Goal: Information Seeking & Learning: Learn about a topic

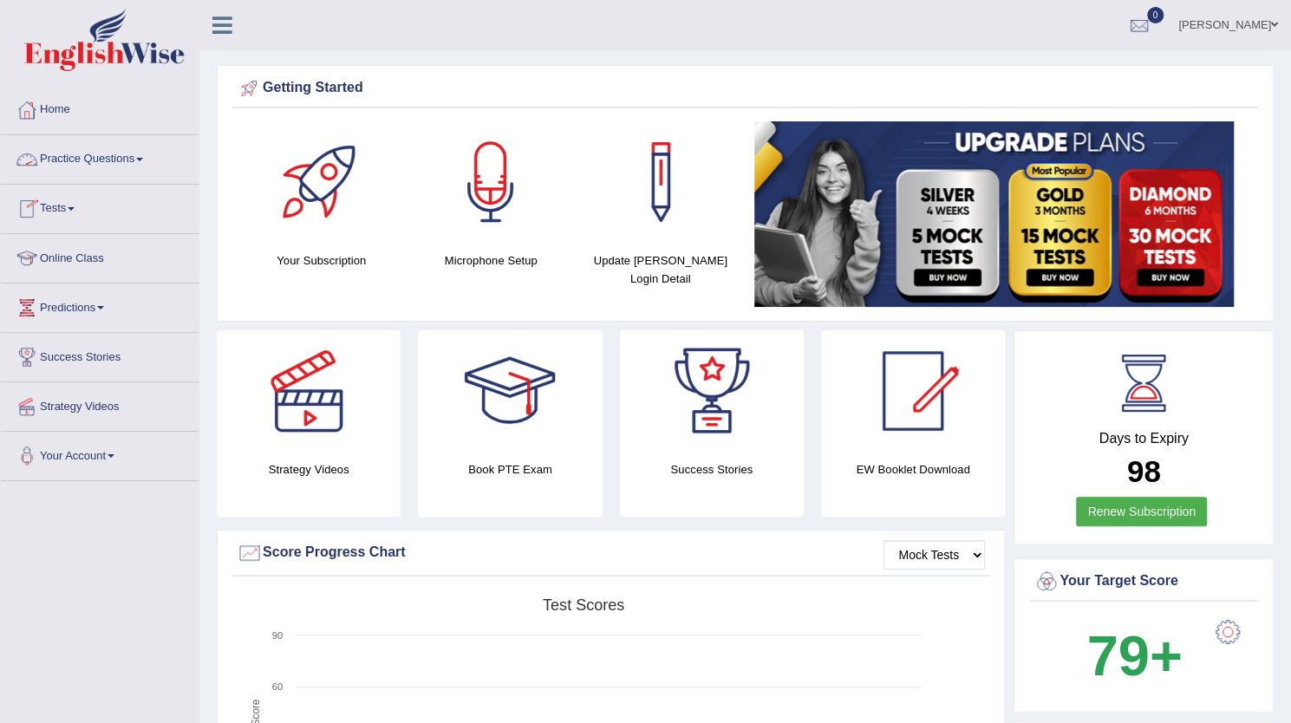
click at [69, 218] on link "Tests" at bounding box center [100, 206] width 198 height 43
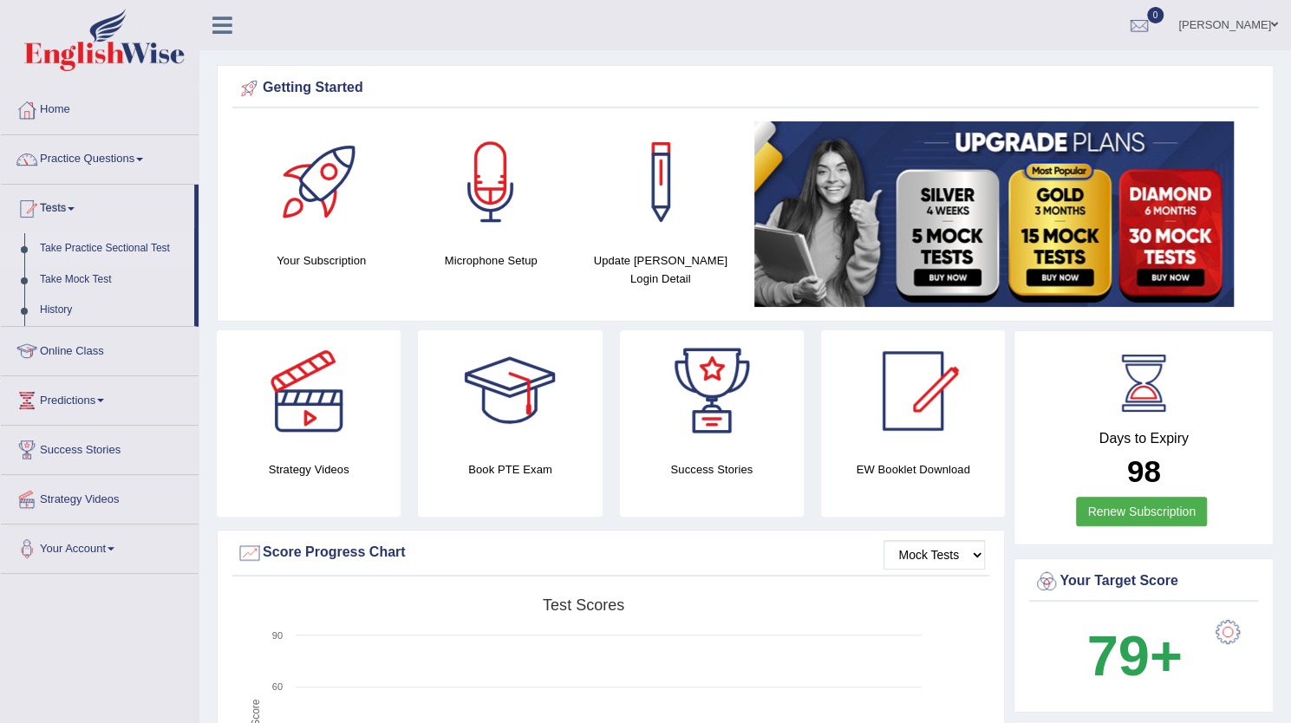
click at [114, 251] on link "Take Practice Sectional Test" at bounding box center [113, 248] width 162 height 31
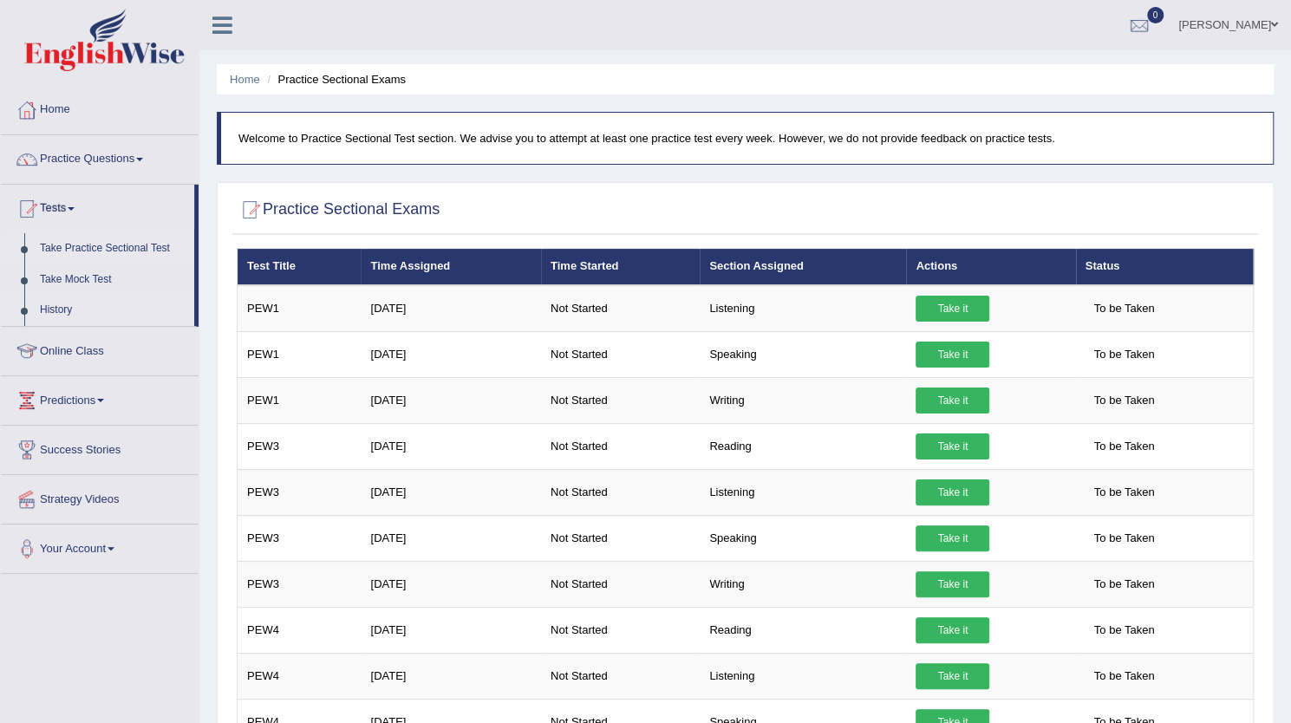
click at [59, 313] on link "History" at bounding box center [113, 310] width 162 height 31
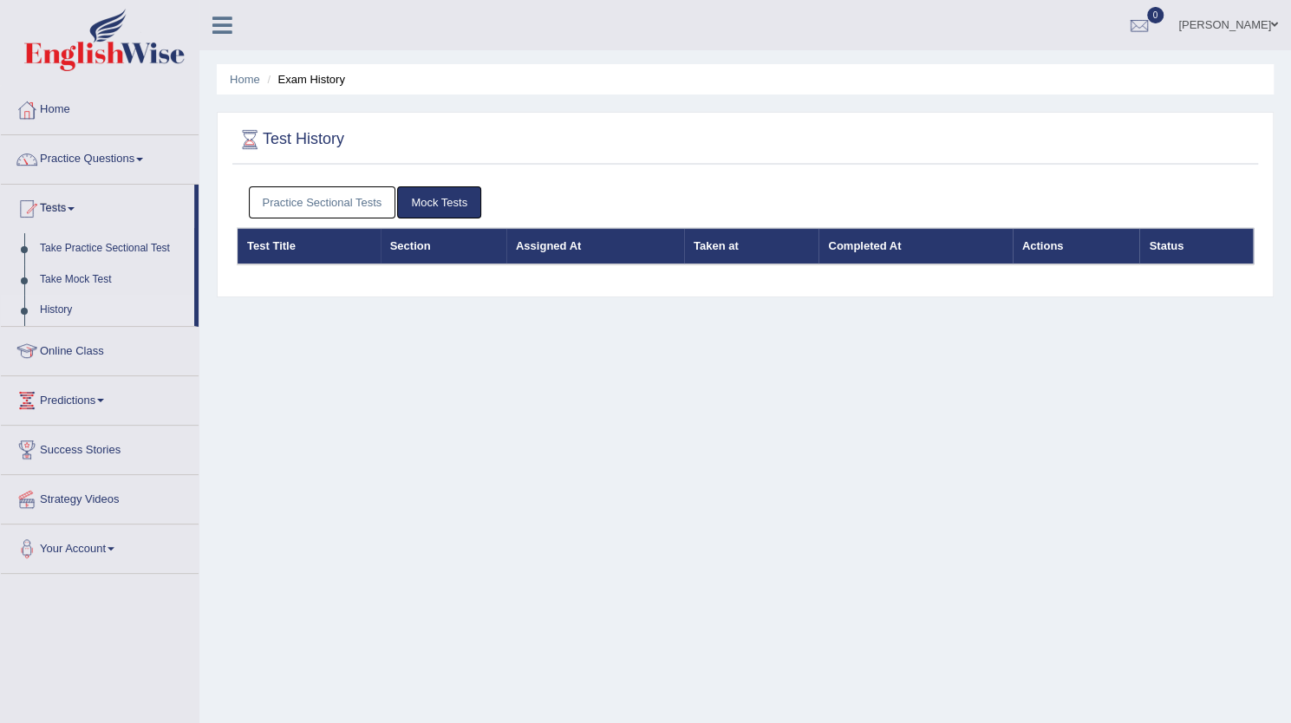
click at [362, 194] on link "Practice Sectional Tests" at bounding box center [322, 202] width 147 height 32
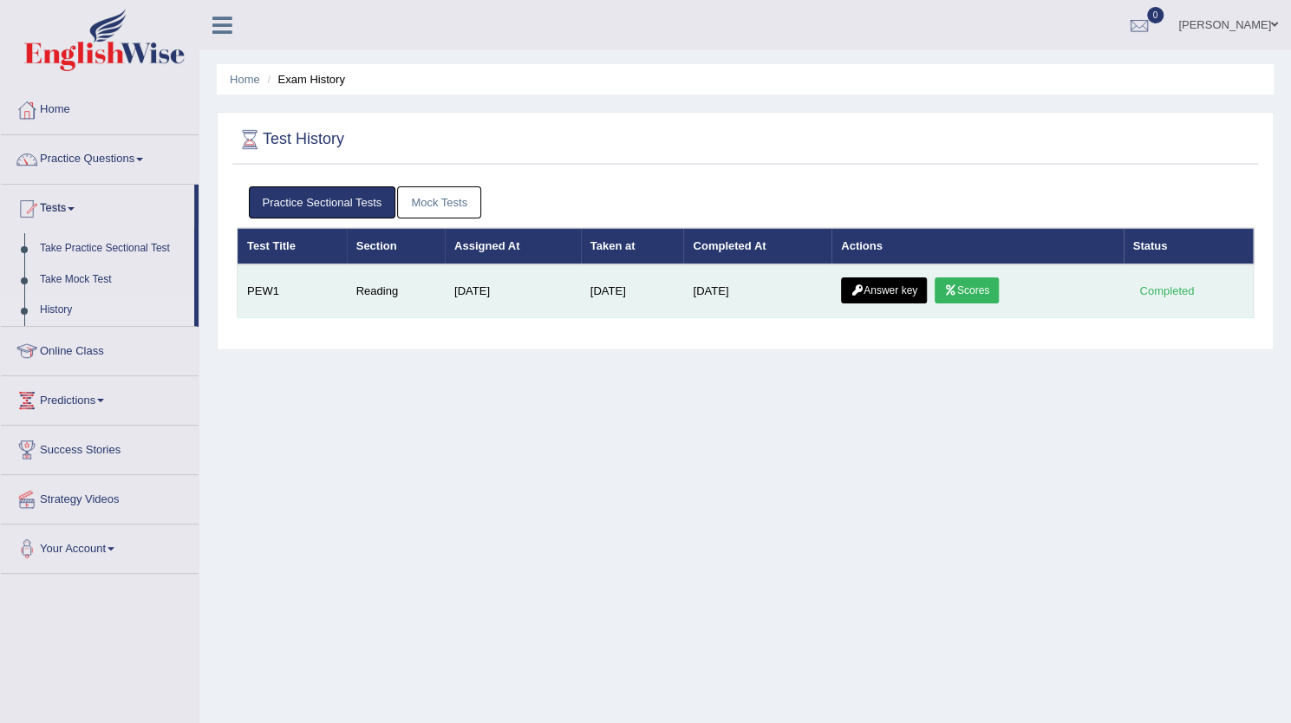
click at [993, 284] on link "Scores" at bounding box center [967, 290] width 64 height 26
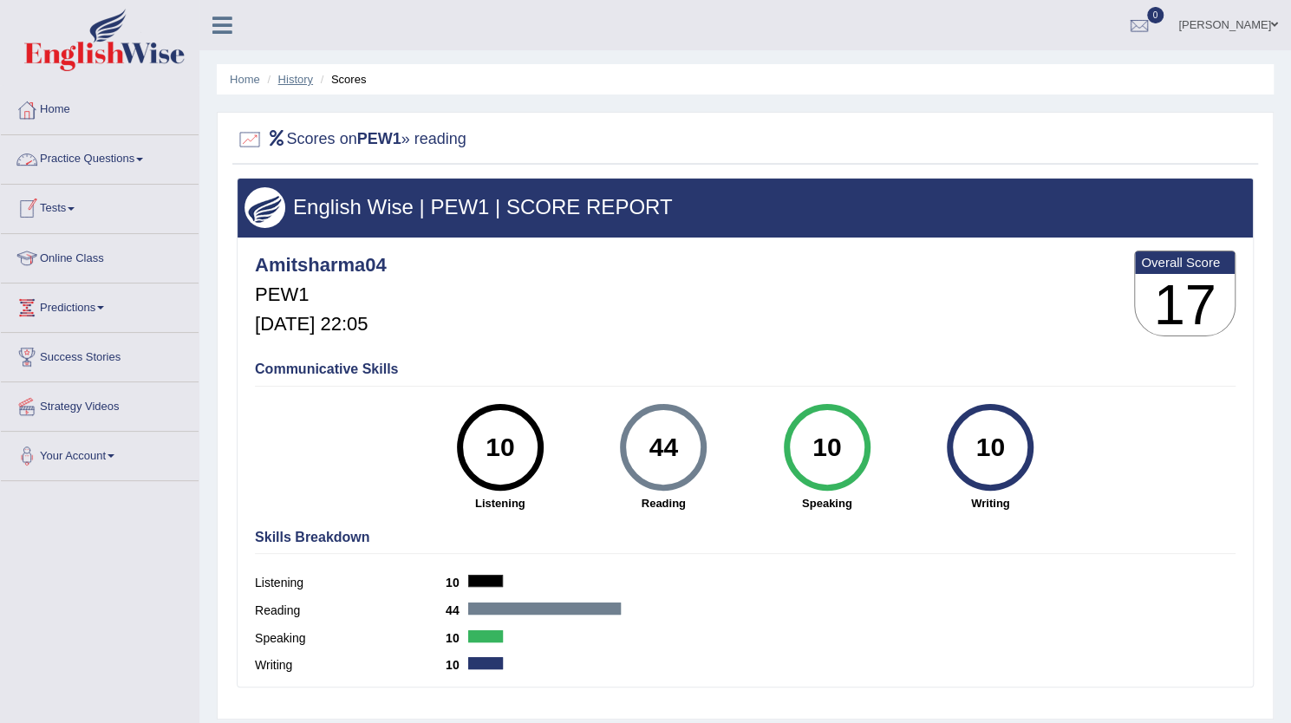
click at [298, 81] on link "History" at bounding box center [295, 79] width 35 height 13
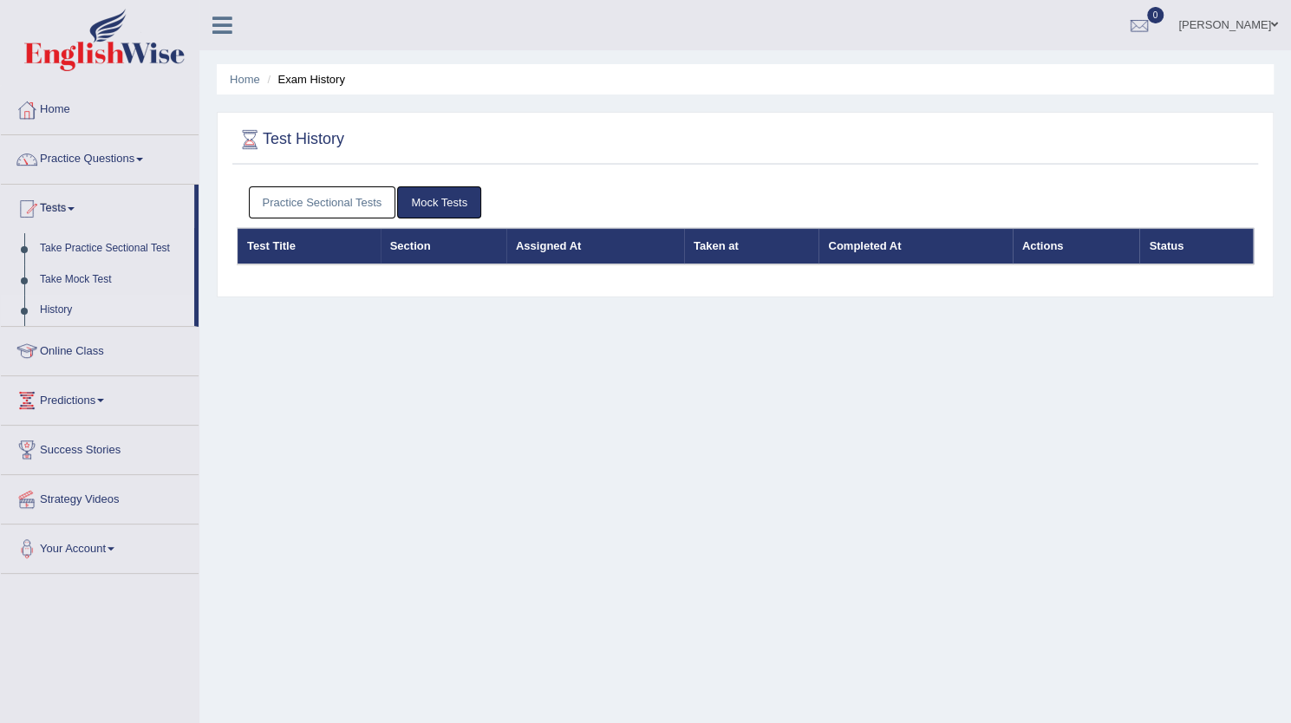
click at [319, 206] on link "Practice Sectional Tests" at bounding box center [322, 202] width 147 height 32
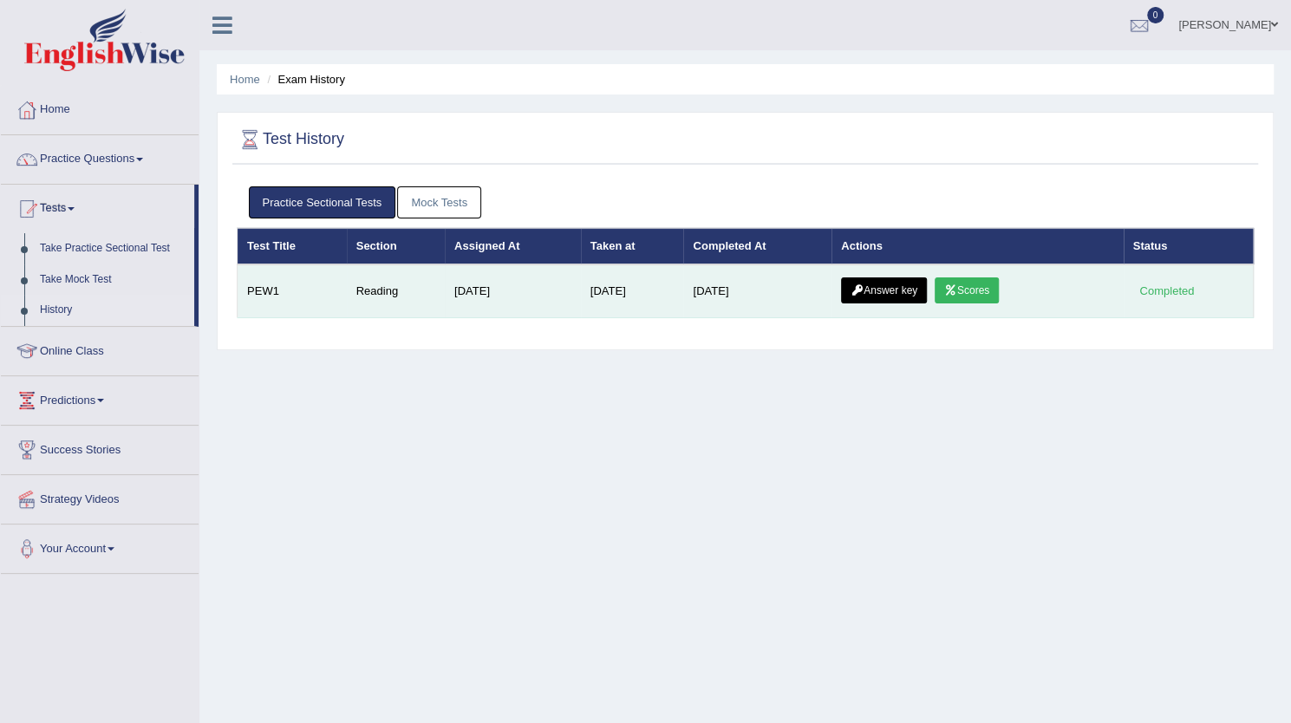
click at [908, 293] on link "Answer key" at bounding box center [884, 290] width 86 height 26
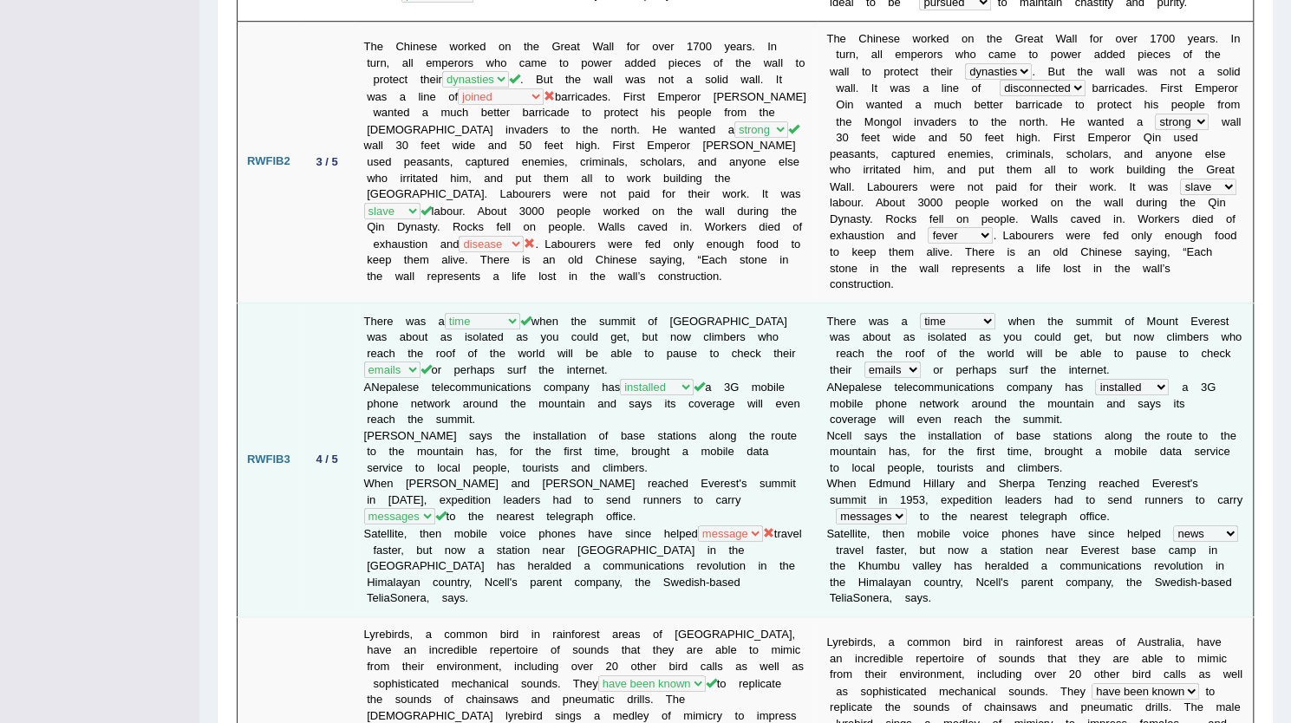
scroll to position [674, 0]
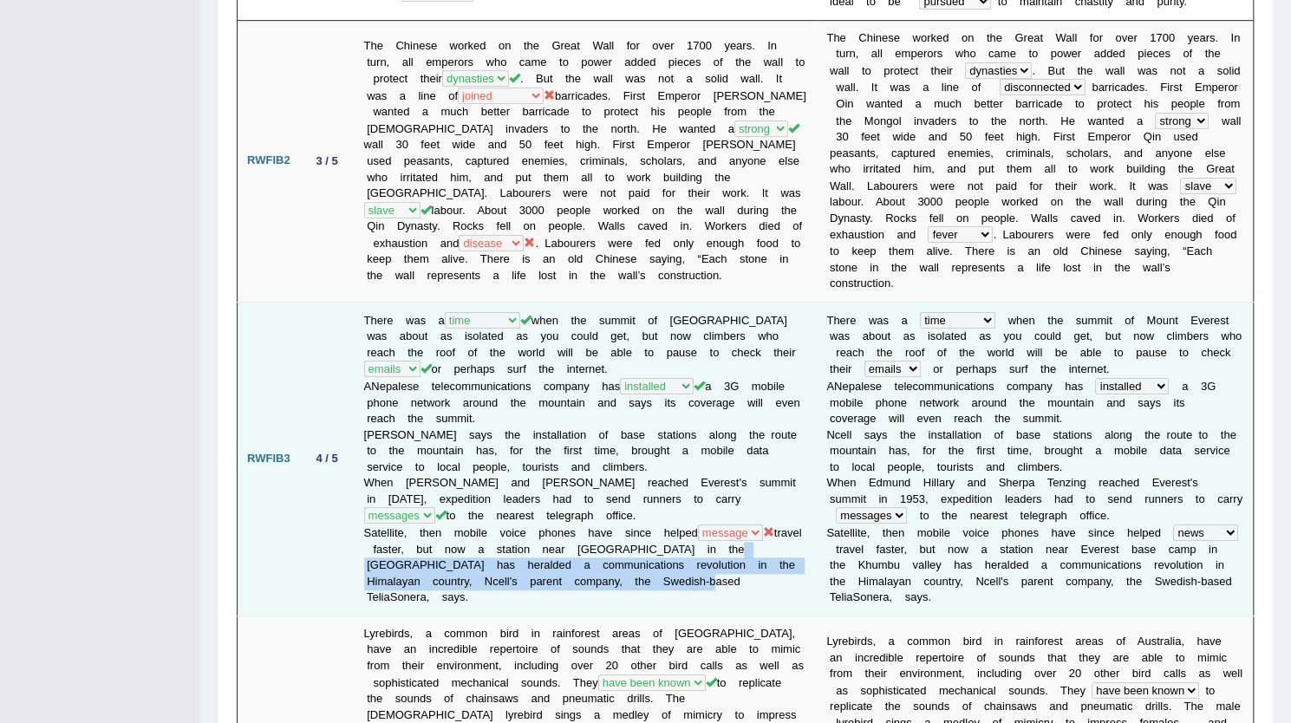
drag, startPoint x: 662, startPoint y: 554, endPoint x: 734, endPoint y: 519, distance: 79.1
click at [734, 519] on td "There was a year occasion opportunity time when the summit of Mount Everest was…" at bounding box center [586, 459] width 463 height 314
click at [734, 509] on td "There was a year occasion opportunity time when the summit of Mount Everest was…" at bounding box center [586, 459] width 463 height 314
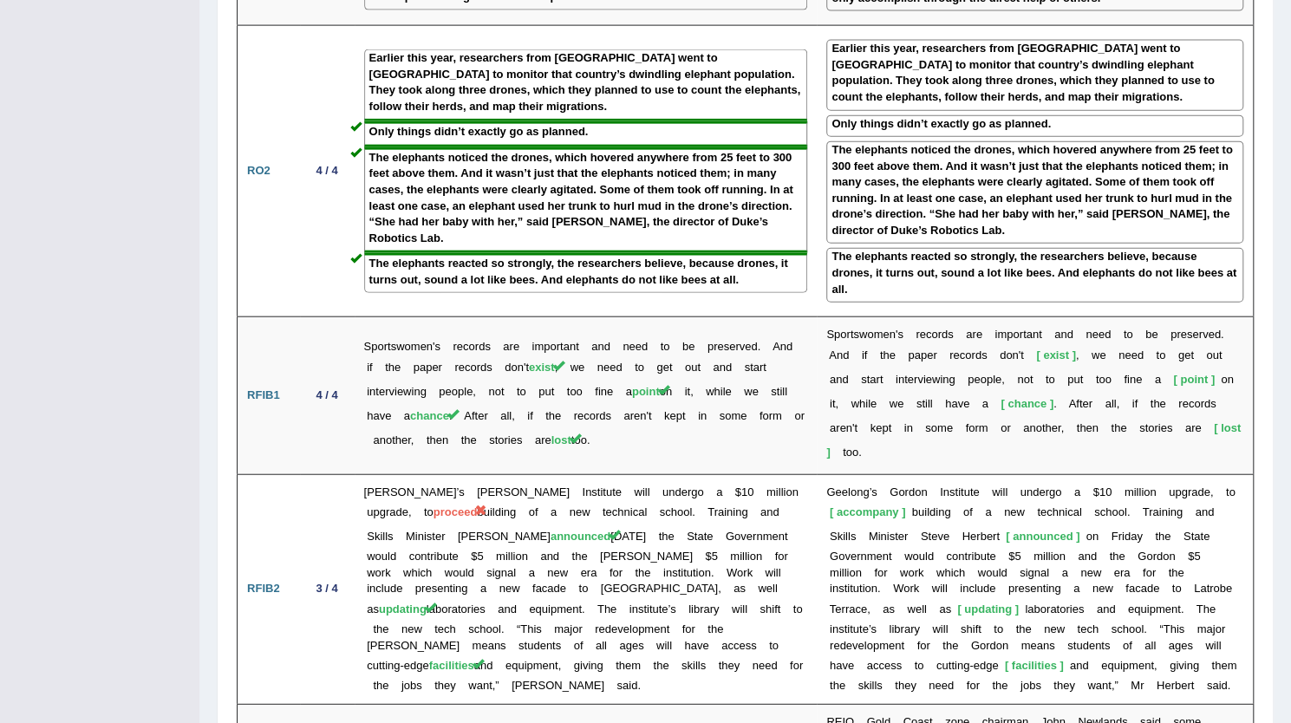
scroll to position [2313, 0]
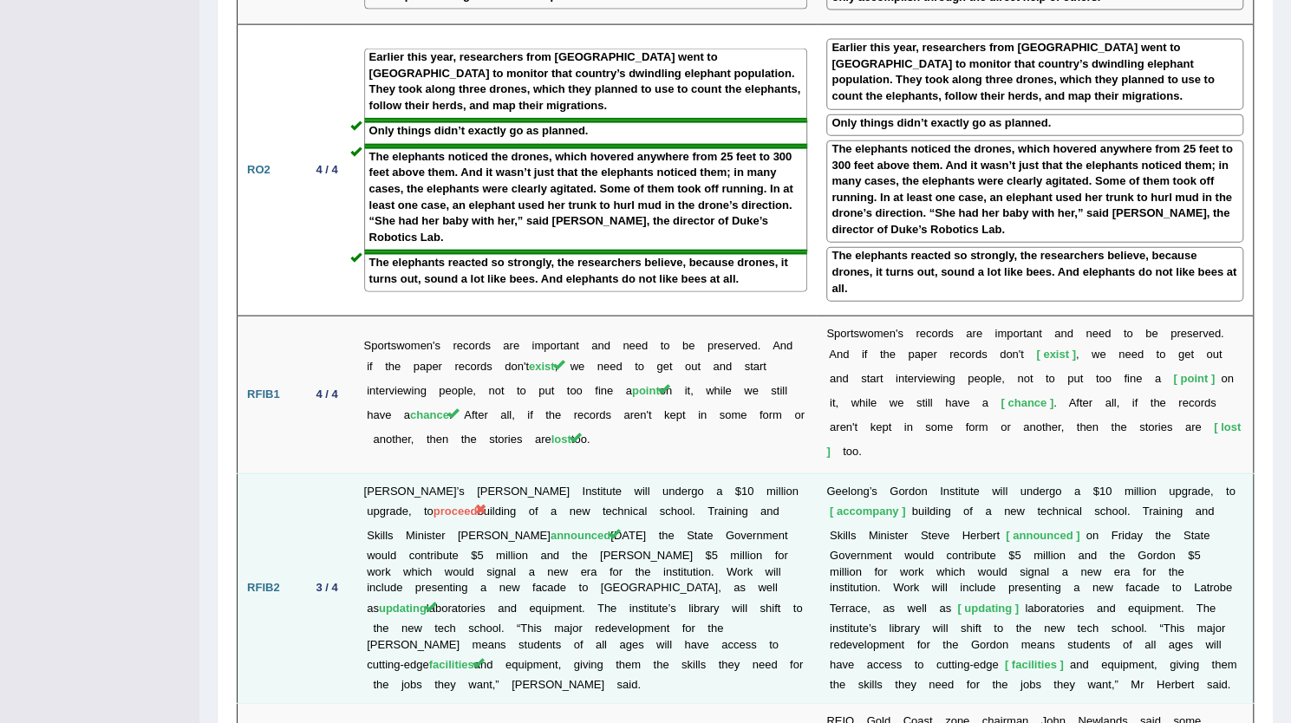
click at [434, 505] on span "proceed" at bounding box center [456, 511] width 44 height 13
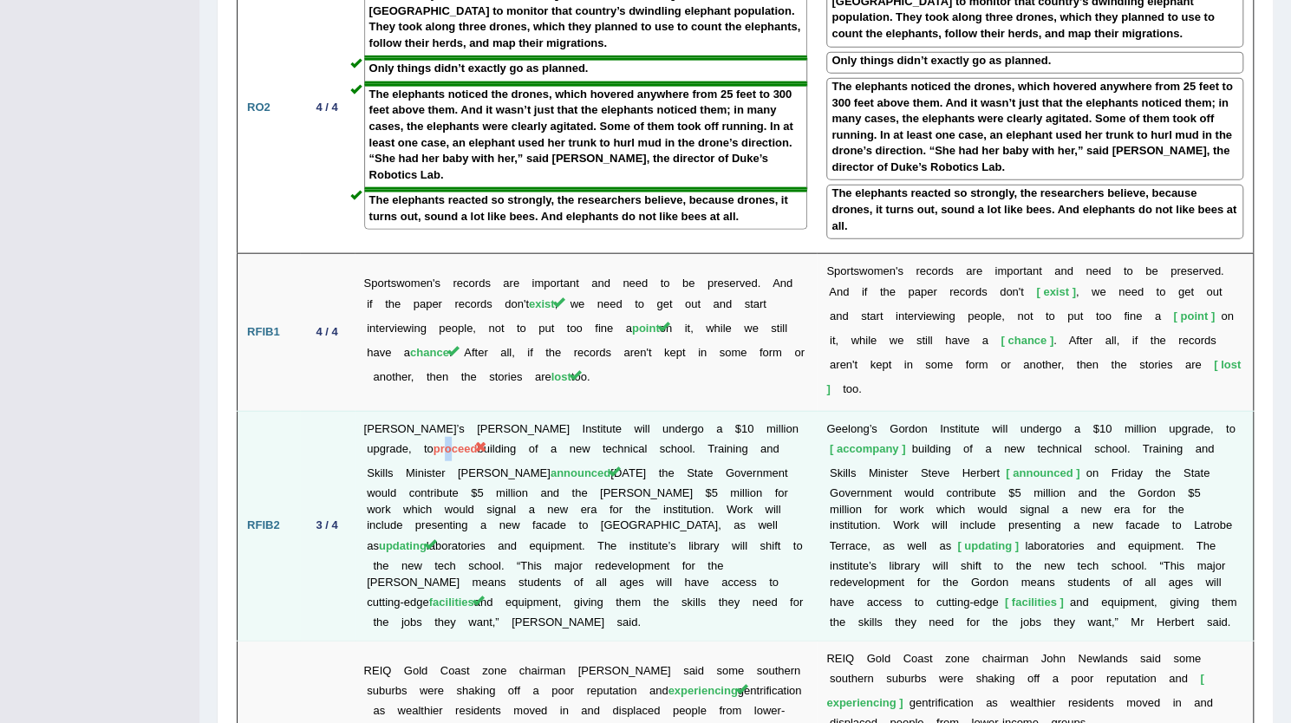
scroll to position [2375, 0]
click at [443, 412] on td "Geelong’s Gordon Institute will undergo a $10 million upgrade, to proceed build…" at bounding box center [586, 527] width 463 height 230
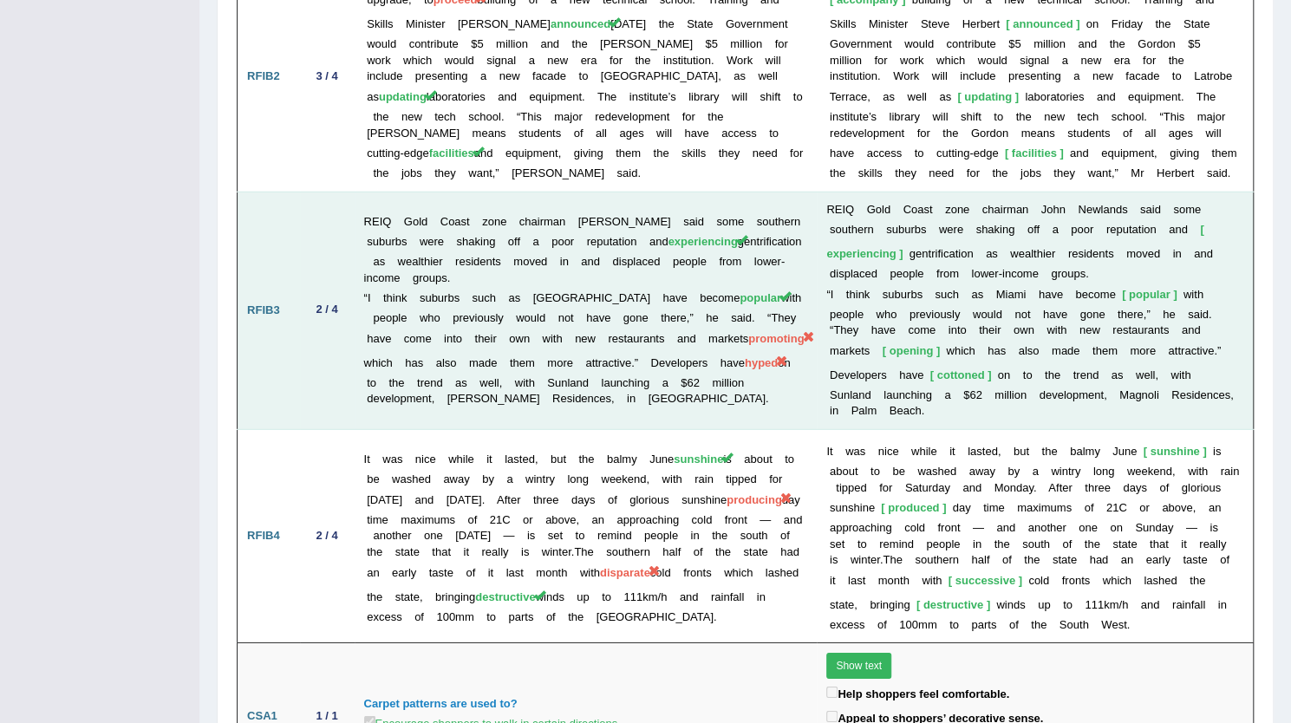
scroll to position [2826, 0]
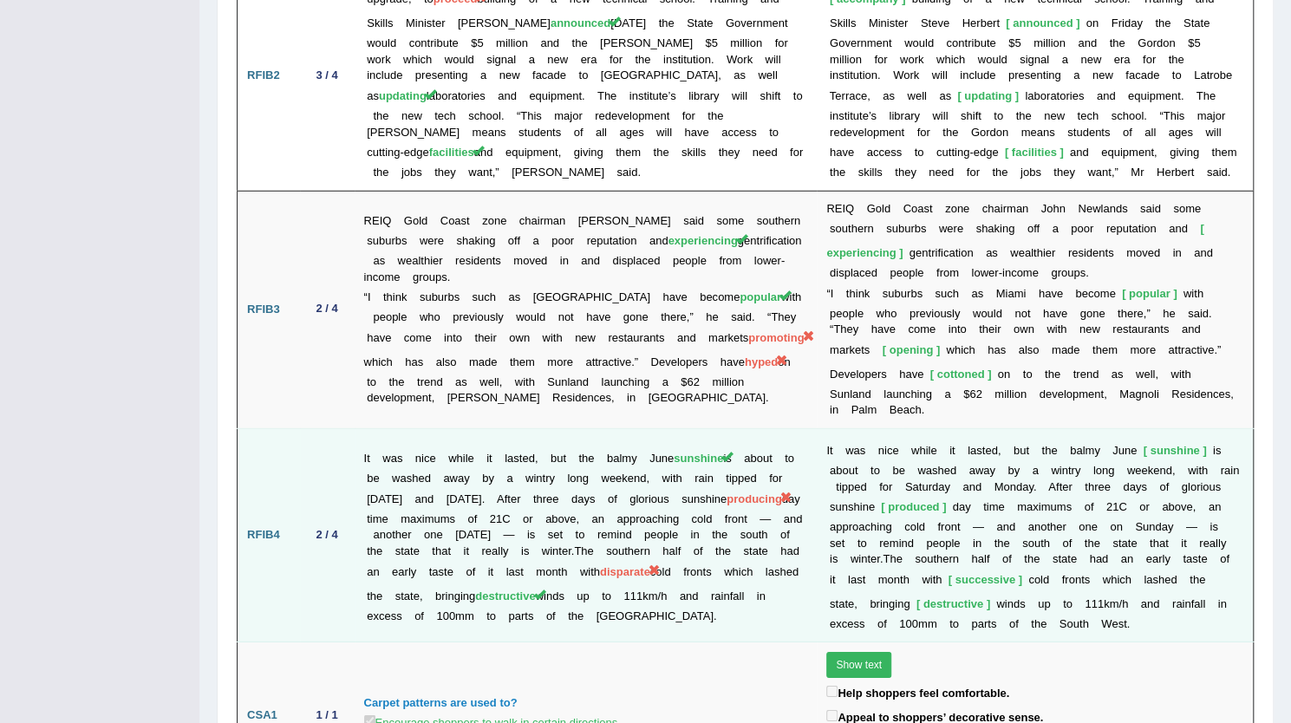
drag, startPoint x: 675, startPoint y: 391, endPoint x: 786, endPoint y: 396, distance: 111.1
click at [786, 429] on td "It was nice while it lasted, but the balmy June sunshine is about to be washed …" at bounding box center [586, 535] width 463 height 213
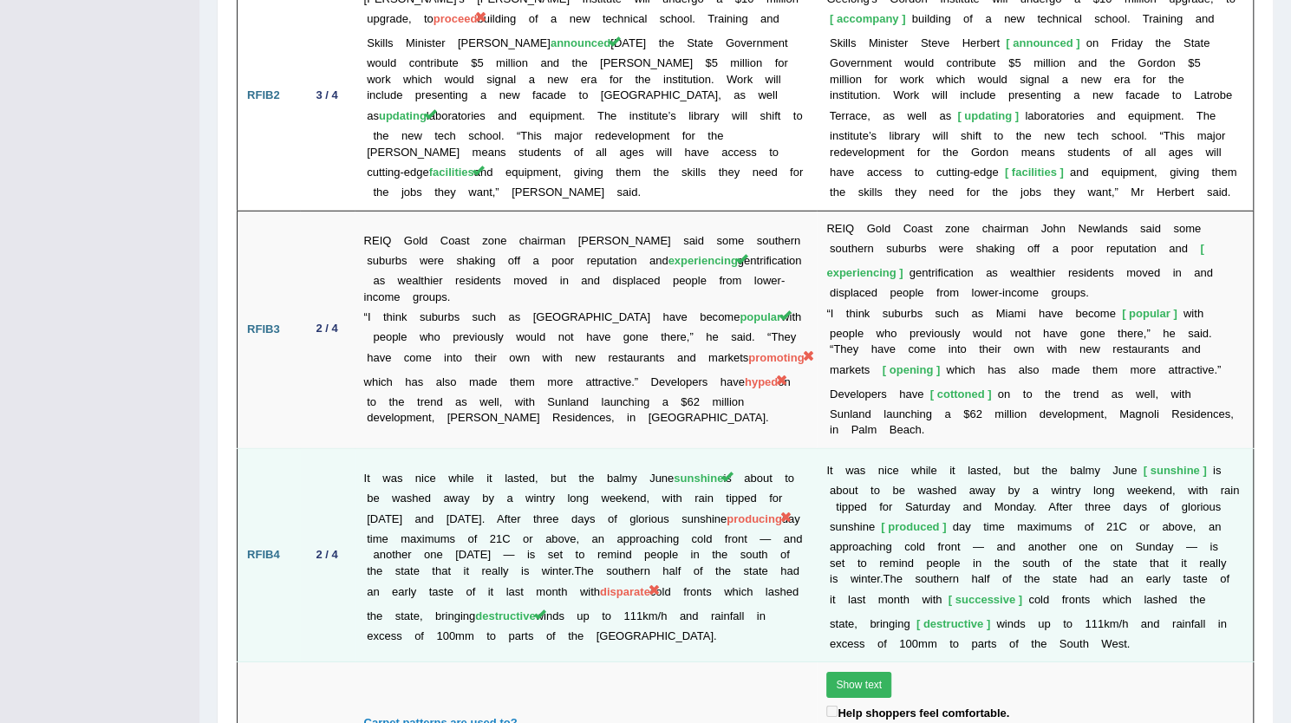
scroll to position [2831, 0]
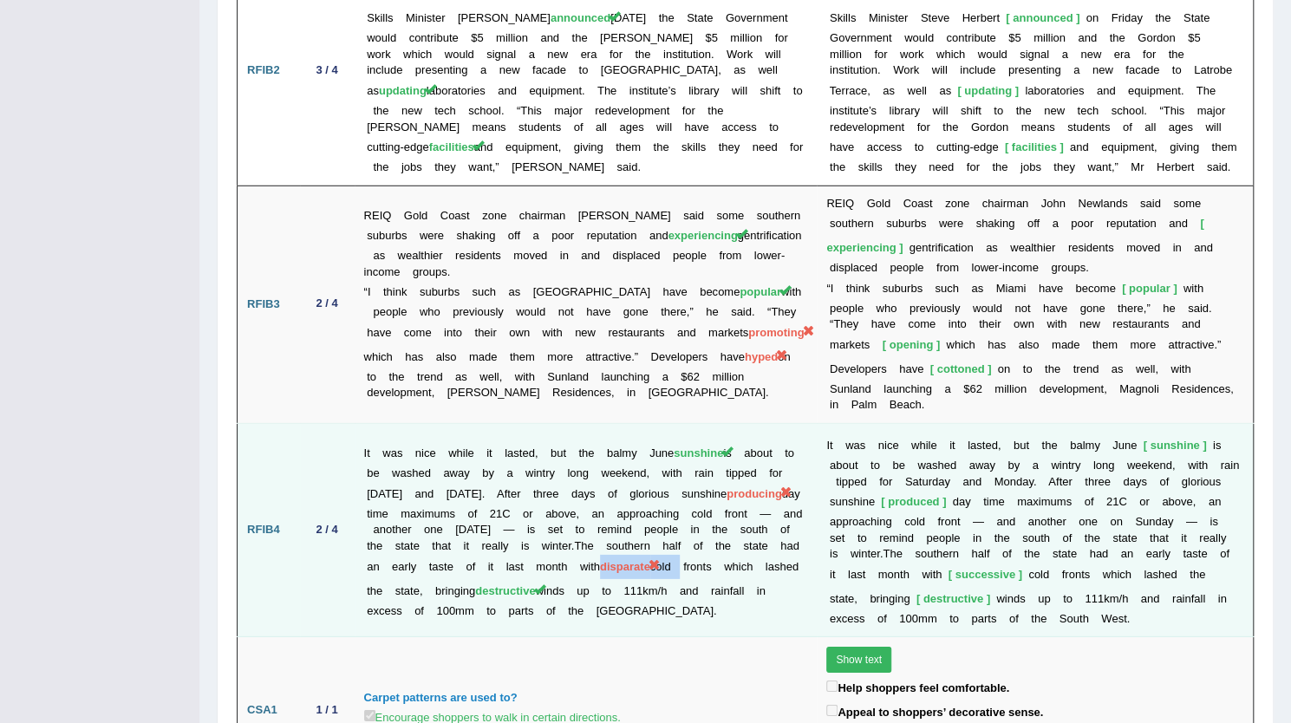
drag, startPoint x: 395, startPoint y: 477, endPoint x: 473, endPoint y: 476, distance: 78.0
click at [473, 476] on td "It was nice while it lasted, but the balmy June sunshine is about to be washed …" at bounding box center [586, 530] width 463 height 213
drag, startPoint x: 387, startPoint y: 481, endPoint x: 465, endPoint y: 485, distance: 78.1
click at [465, 485] on td "It was nice while it lasted, but the balmy June sunshine is about to be washed …" at bounding box center [586, 530] width 463 height 213
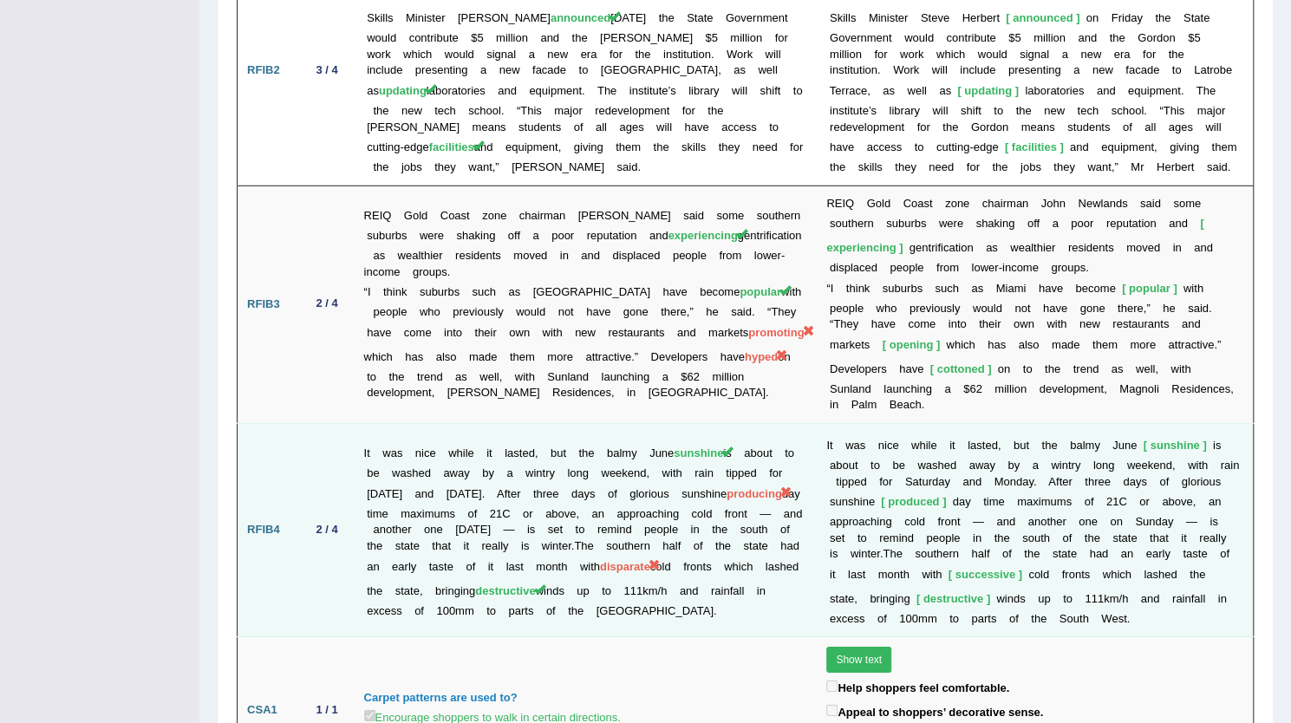
click at [498, 490] on td "It was nice while it lasted, but the balmy June sunshine is about to be washed …" at bounding box center [586, 530] width 463 height 213
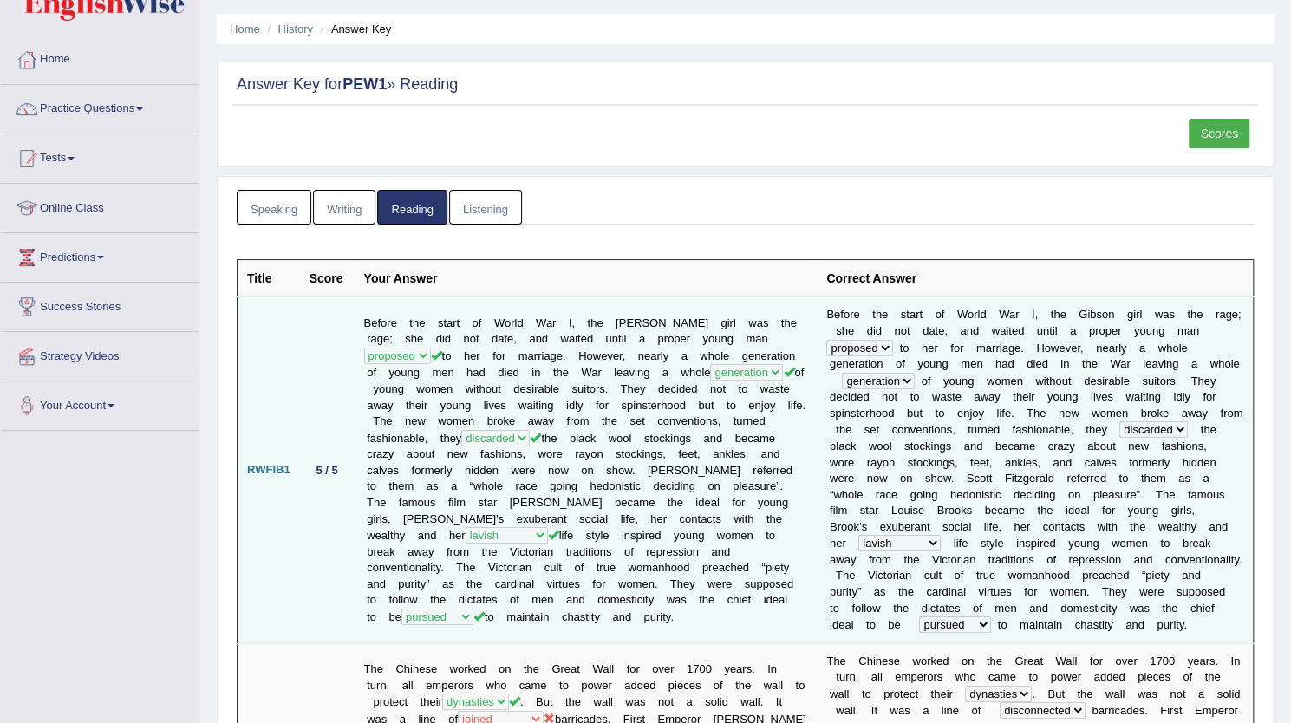
scroll to position [49, 0]
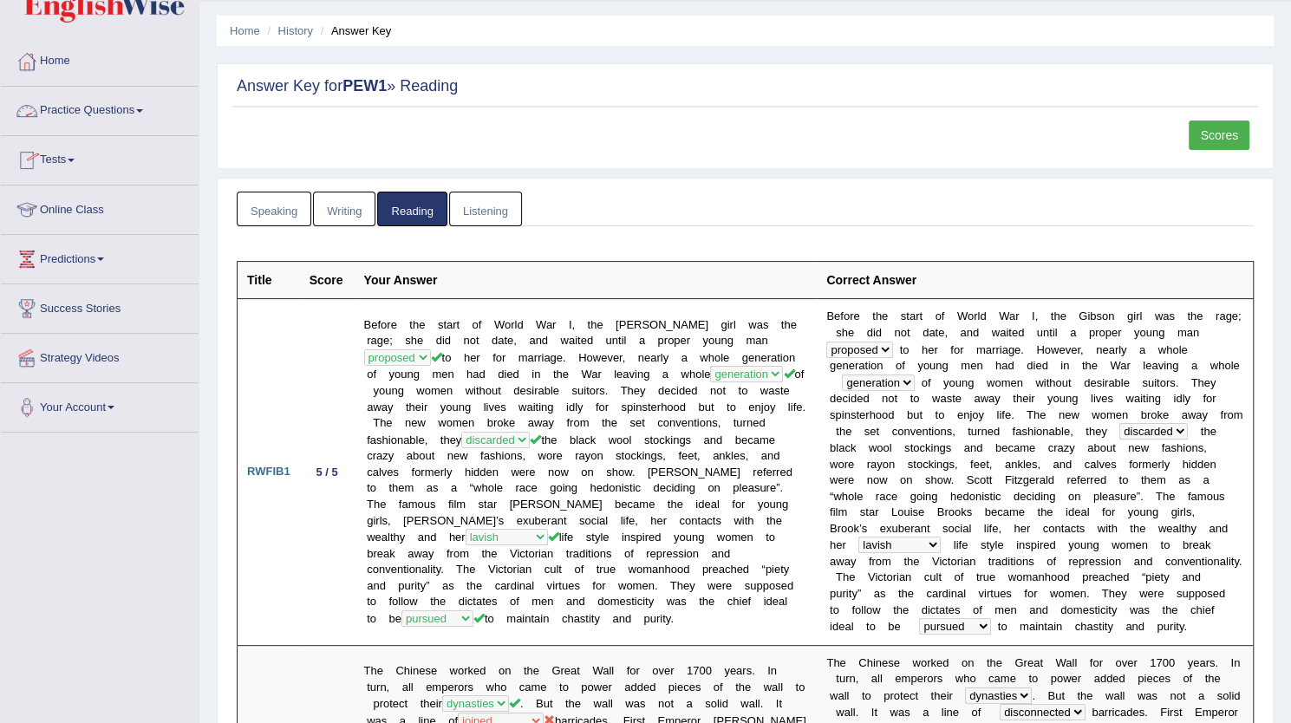
click at [96, 116] on link "Practice Questions" at bounding box center [100, 108] width 198 height 43
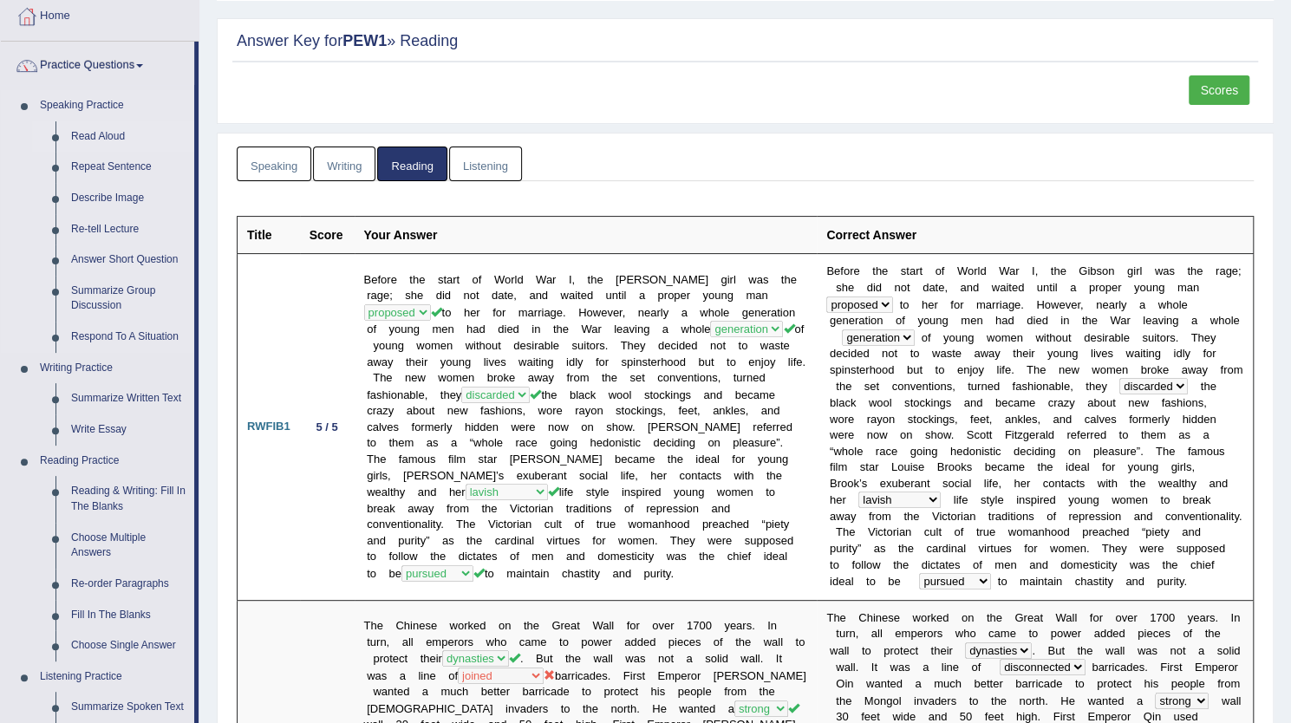
scroll to position [95, 0]
click at [128, 65] on link "Practice Questions" at bounding box center [97, 62] width 193 height 43
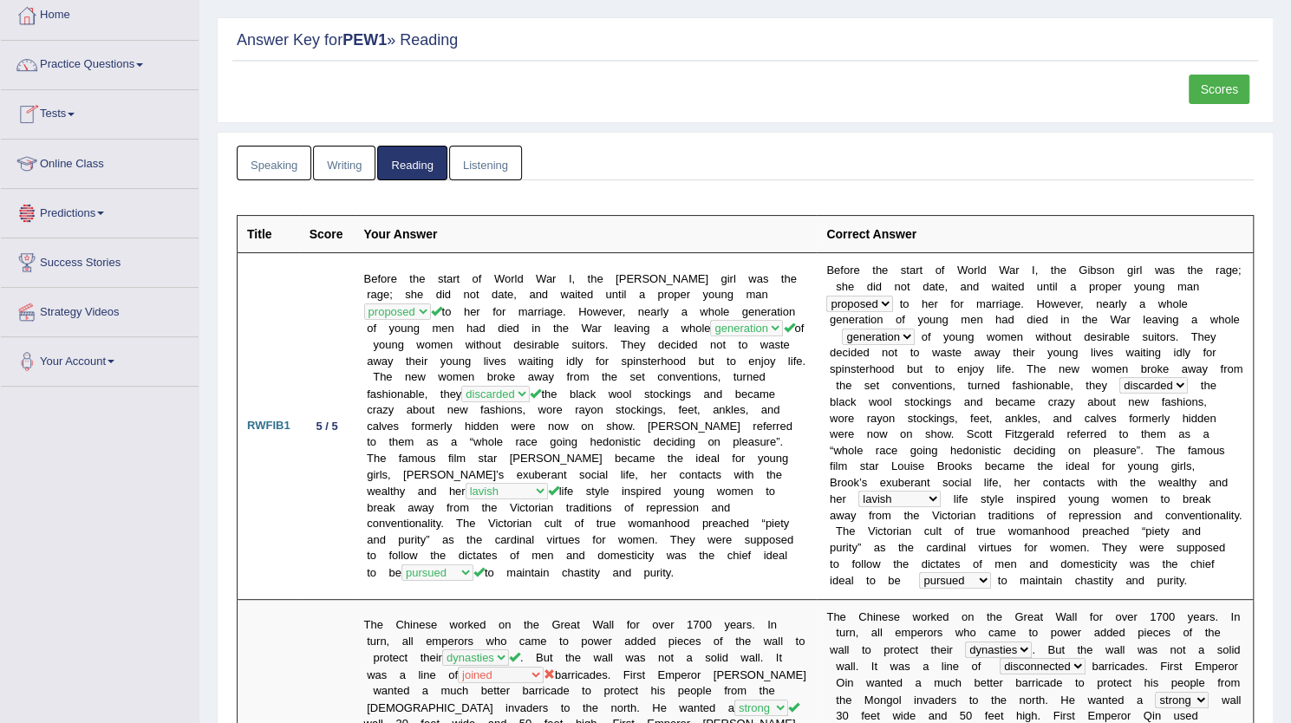
click at [73, 115] on link "Tests" at bounding box center [100, 111] width 198 height 43
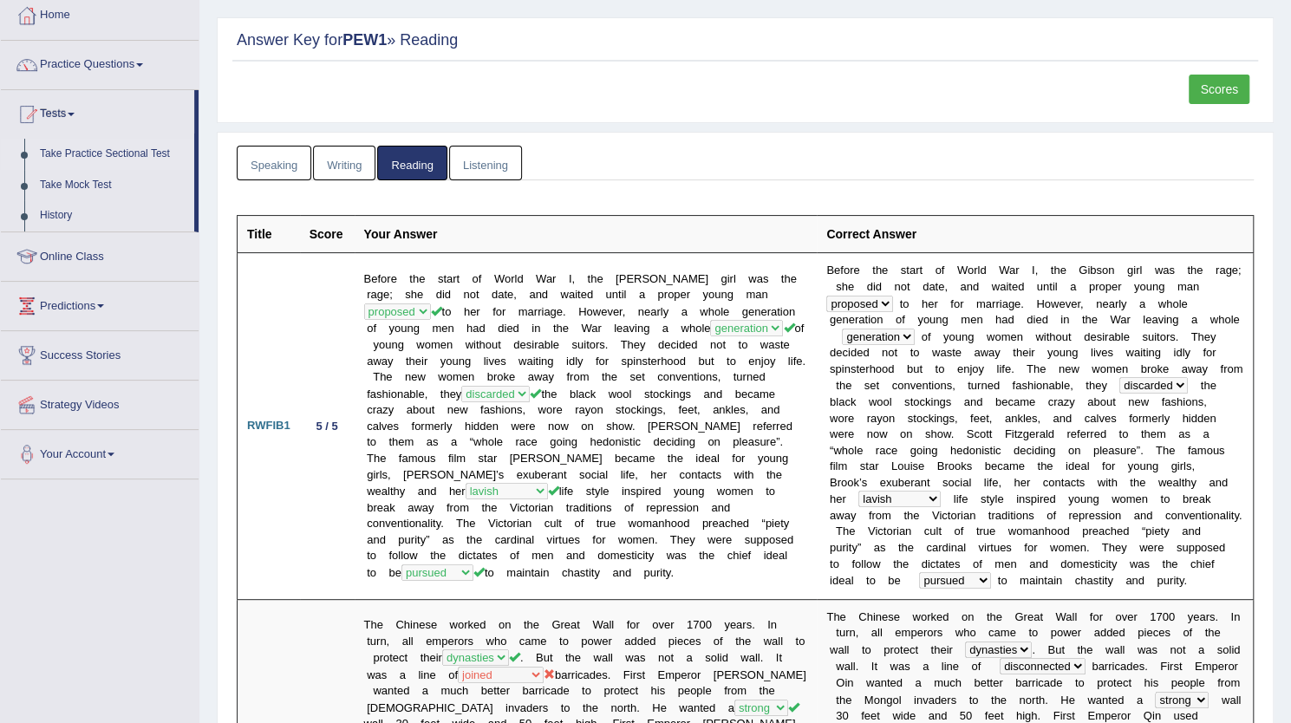
click at [96, 153] on link "Take Practice Sectional Test" at bounding box center [113, 154] width 162 height 31
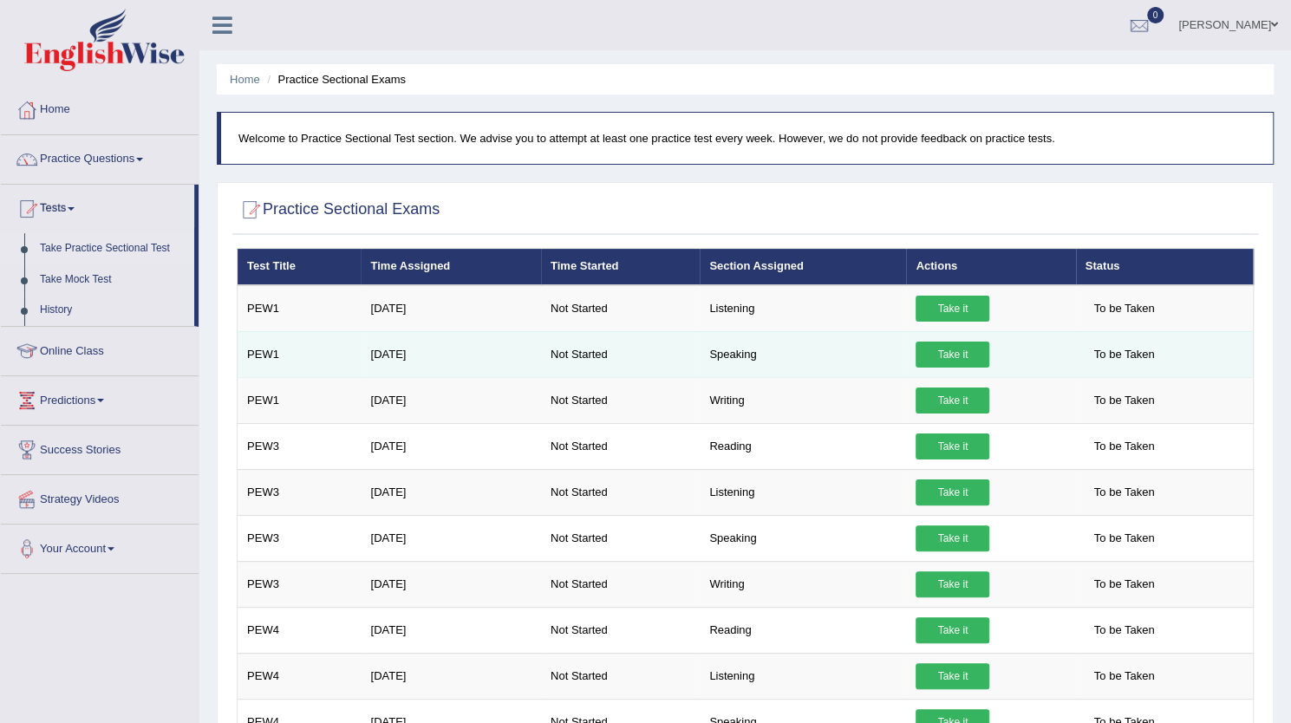
scroll to position [27, 0]
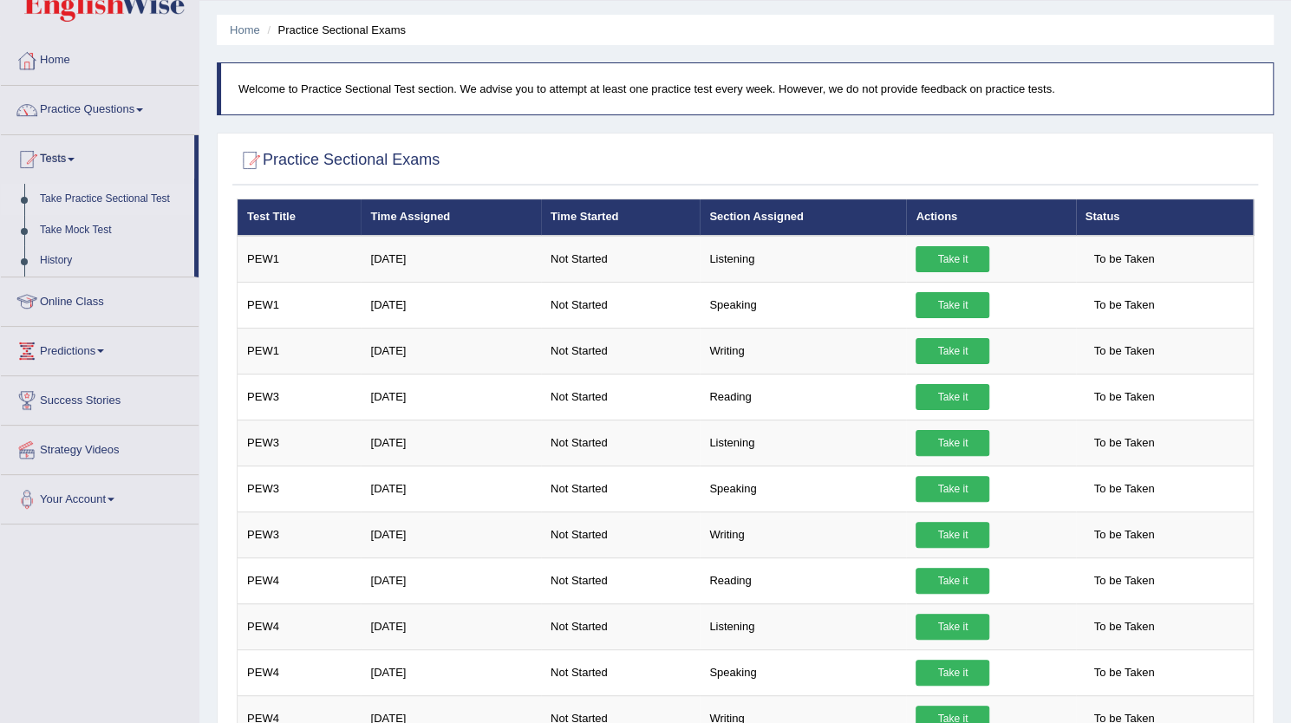
scroll to position [0, 0]
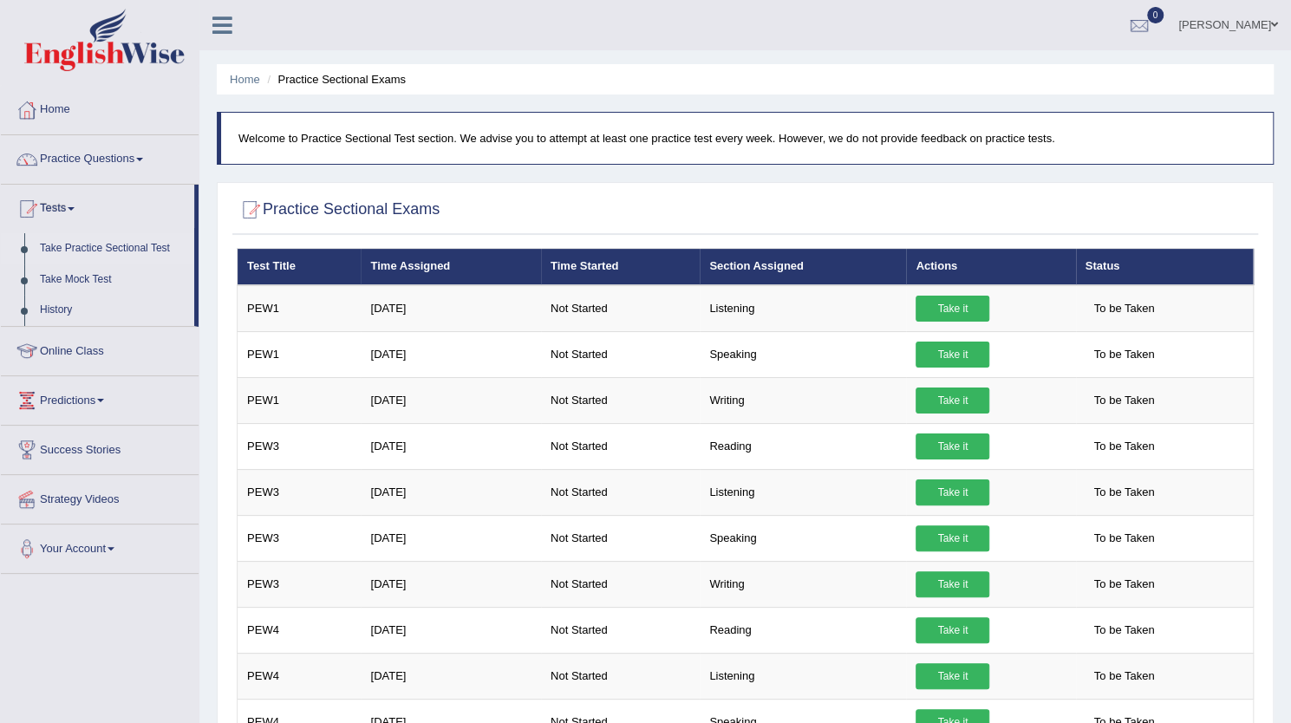
click at [57, 308] on link "History" at bounding box center [113, 310] width 162 height 31
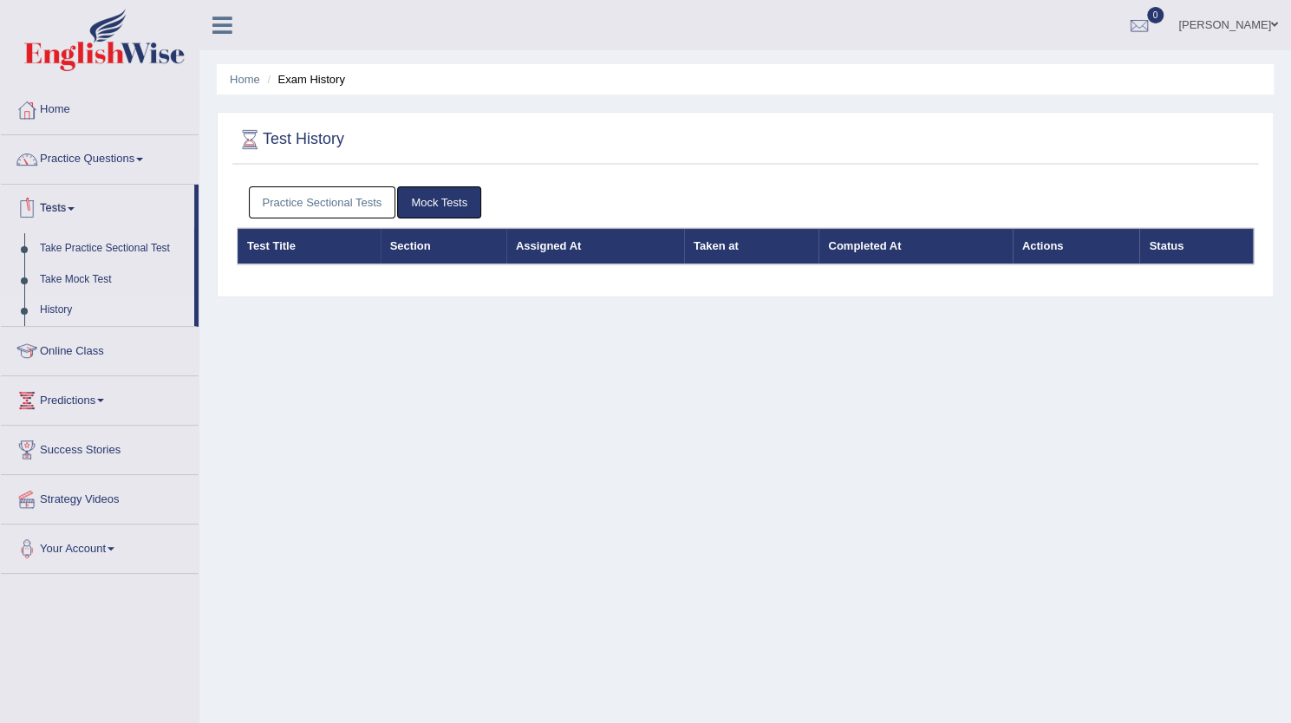
click at [315, 193] on link "Practice Sectional Tests" at bounding box center [322, 202] width 147 height 32
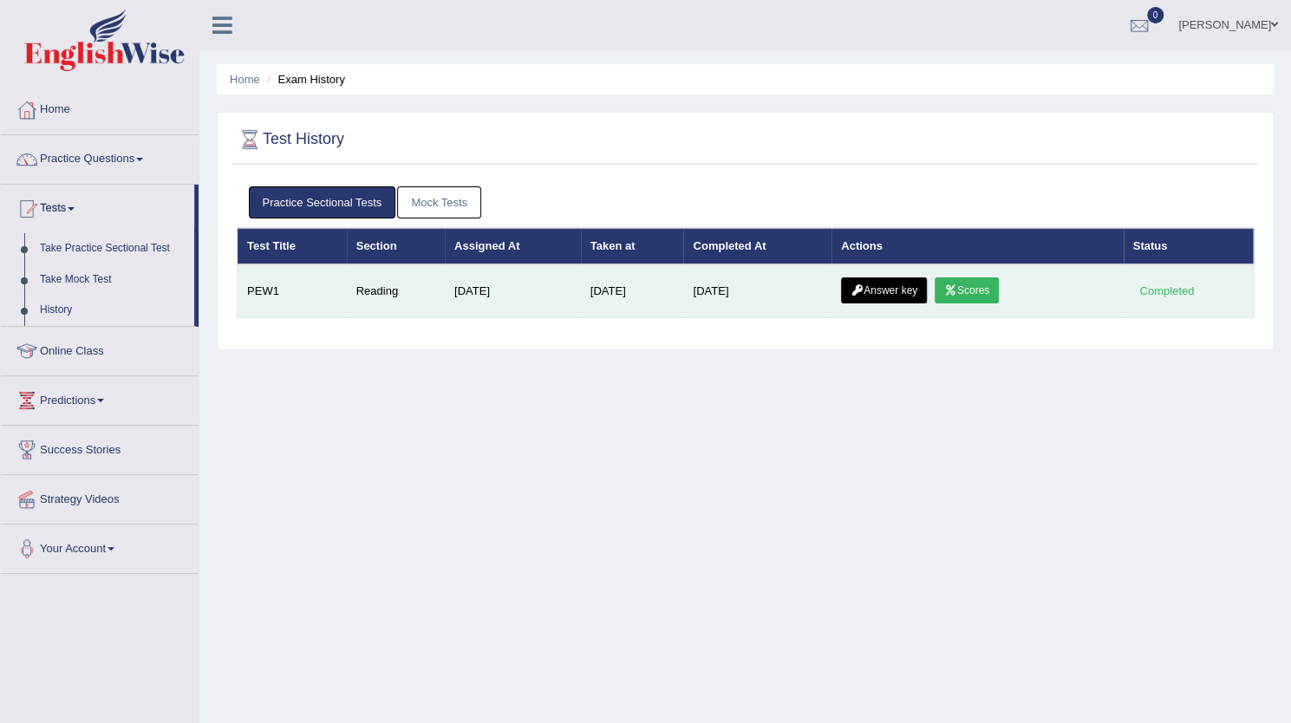
click at [978, 277] on link "Scores" at bounding box center [967, 290] width 64 height 26
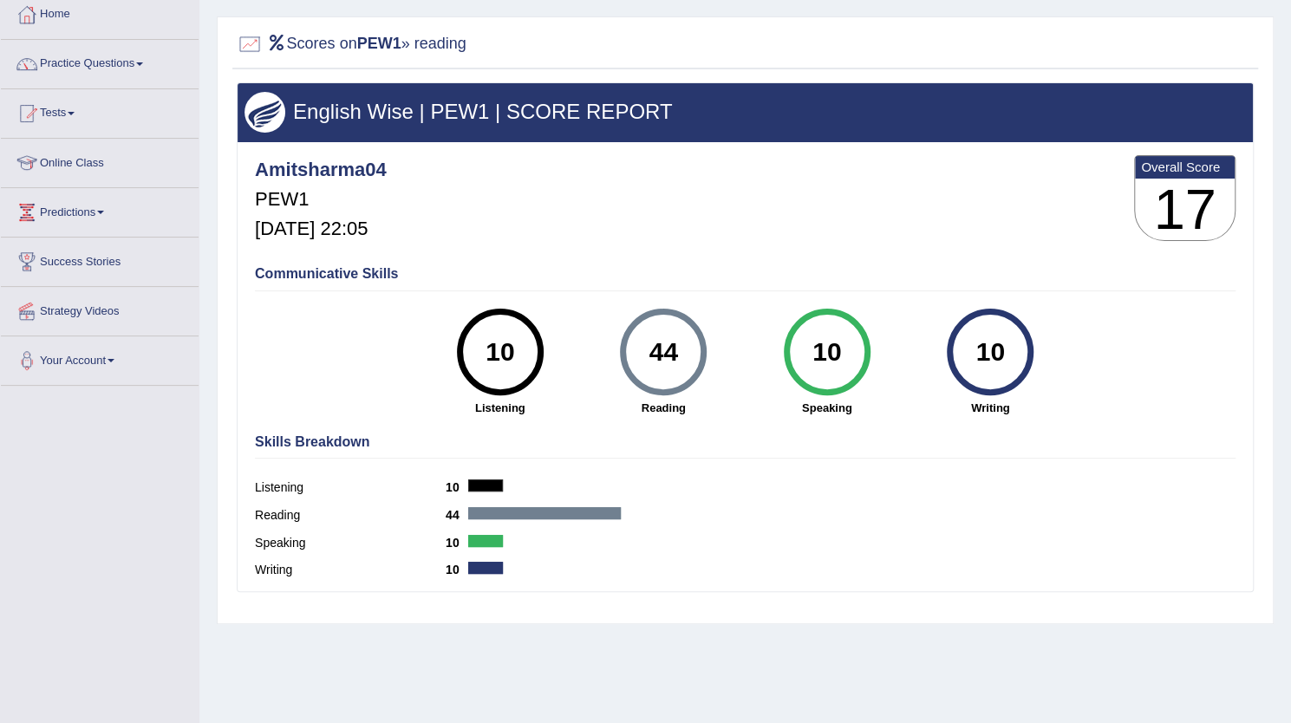
scroll to position [96, 0]
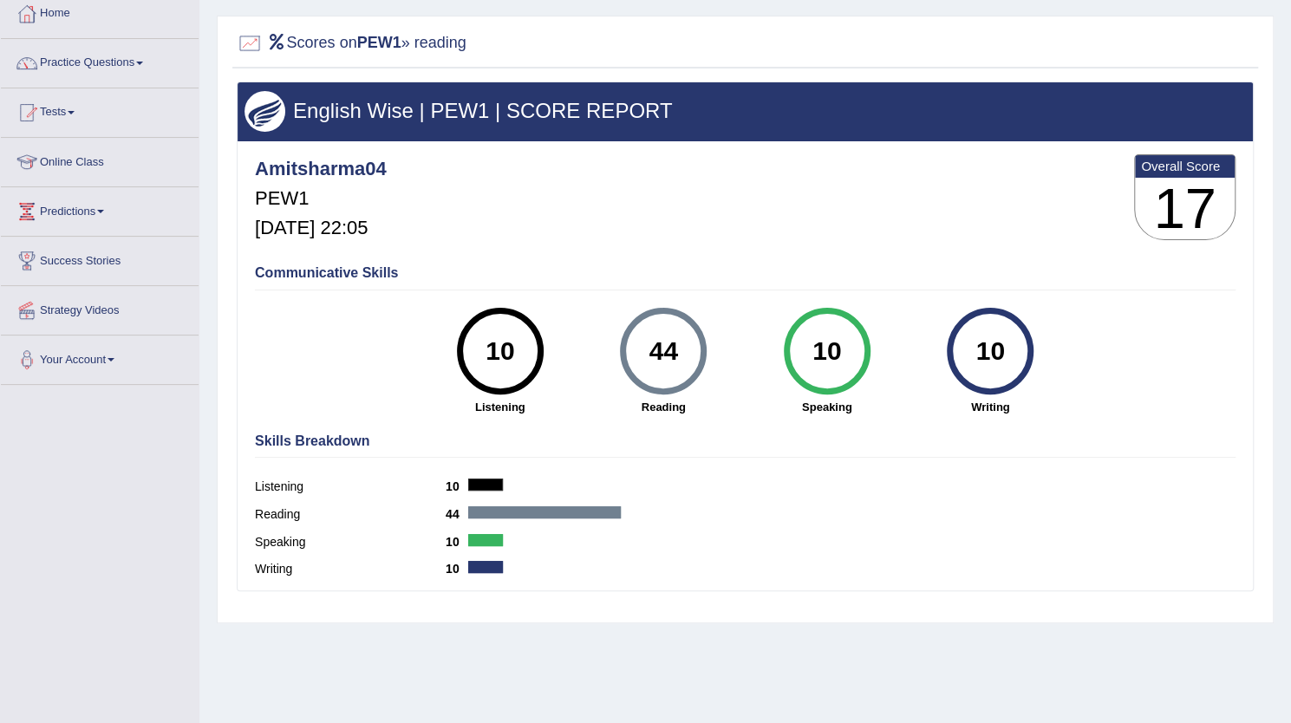
drag, startPoint x: 651, startPoint y: 363, endPoint x: 700, endPoint y: 386, distance: 53.5
click at [700, 386] on div "44 Reading" at bounding box center [664, 362] width 164 height 108
drag, startPoint x: 1018, startPoint y: 367, endPoint x: 990, endPoint y: 374, distance: 28.6
click at [990, 374] on div "10" at bounding box center [990, 351] width 63 height 73
click at [1025, 464] on div "Skills Breakdown Listening 10 Reading 44 Speaking 10 Writing 10" at bounding box center [745, 508] width 989 height 166
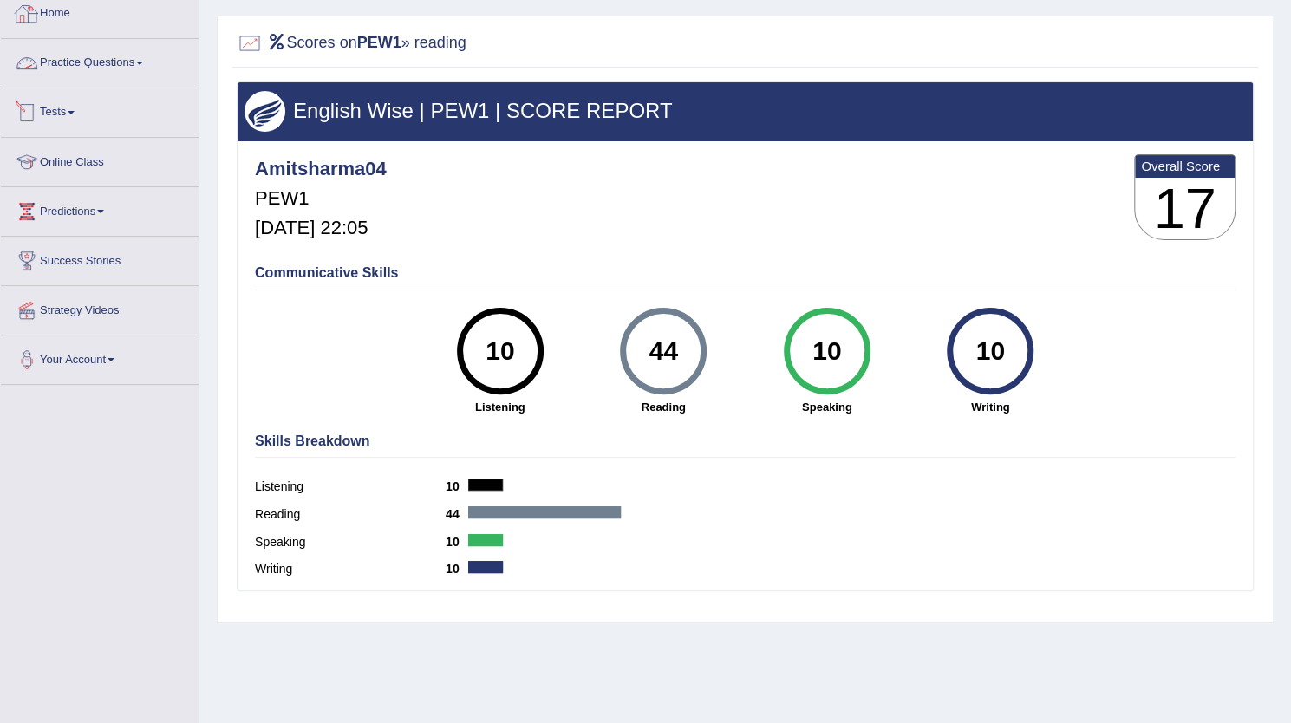
click at [88, 65] on link "Practice Questions" at bounding box center [100, 60] width 198 height 43
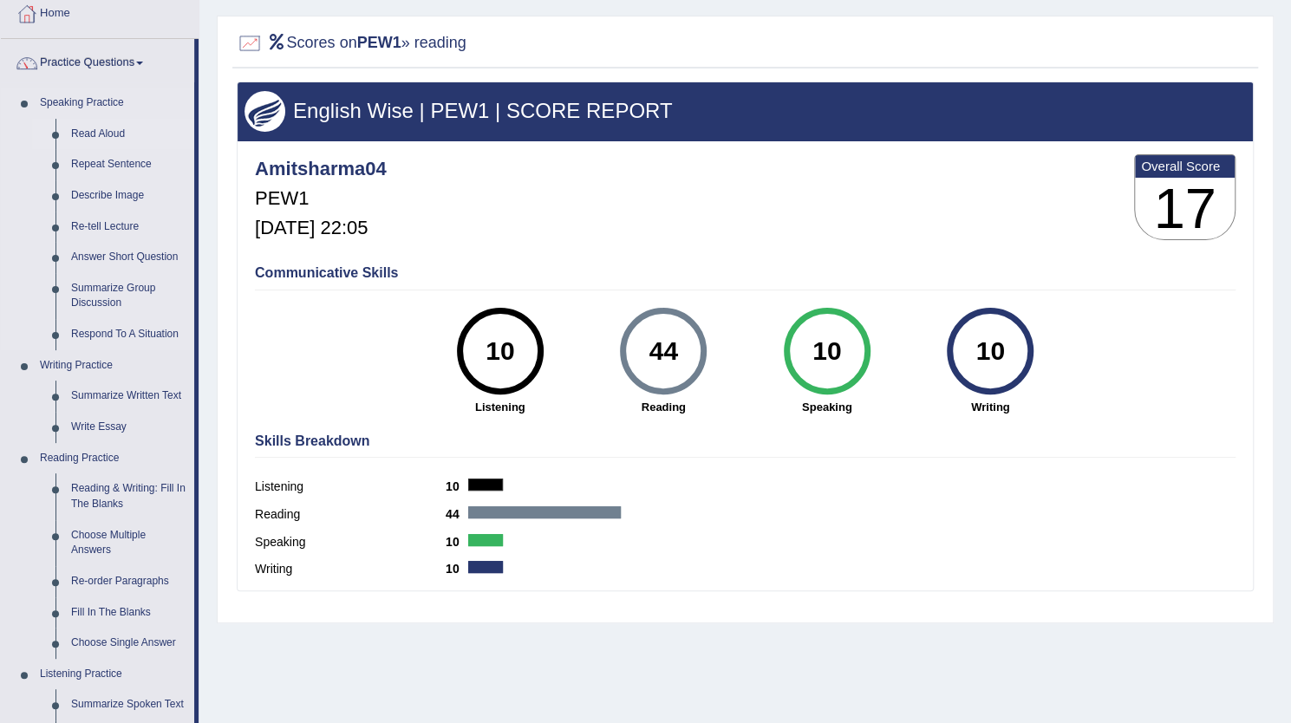
click at [82, 130] on link "Read Aloud" at bounding box center [128, 134] width 131 height 31
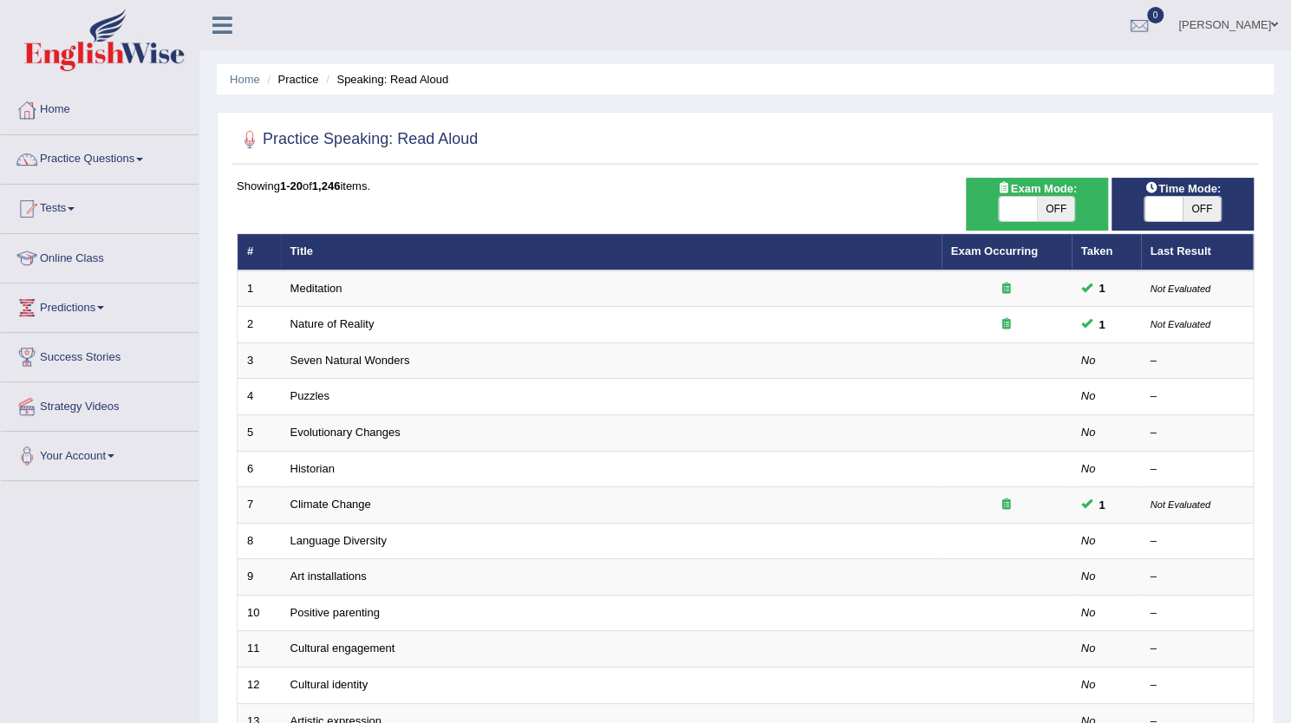
click at [1055, 206] on span "OFF" at bounding box center [1056, 209] width 38 height 24
checkbox input "true"
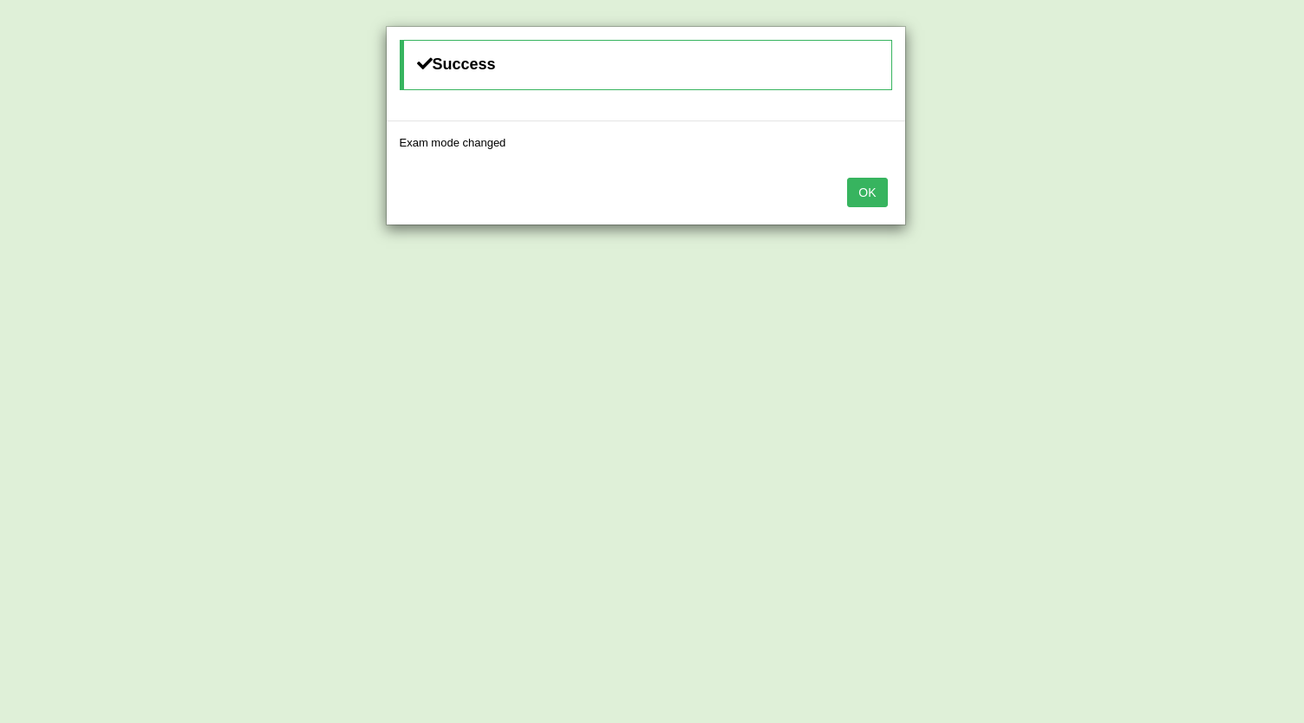
click at [869, 192] on button "OK" at bounding box center [867, 192] width 40 height 29
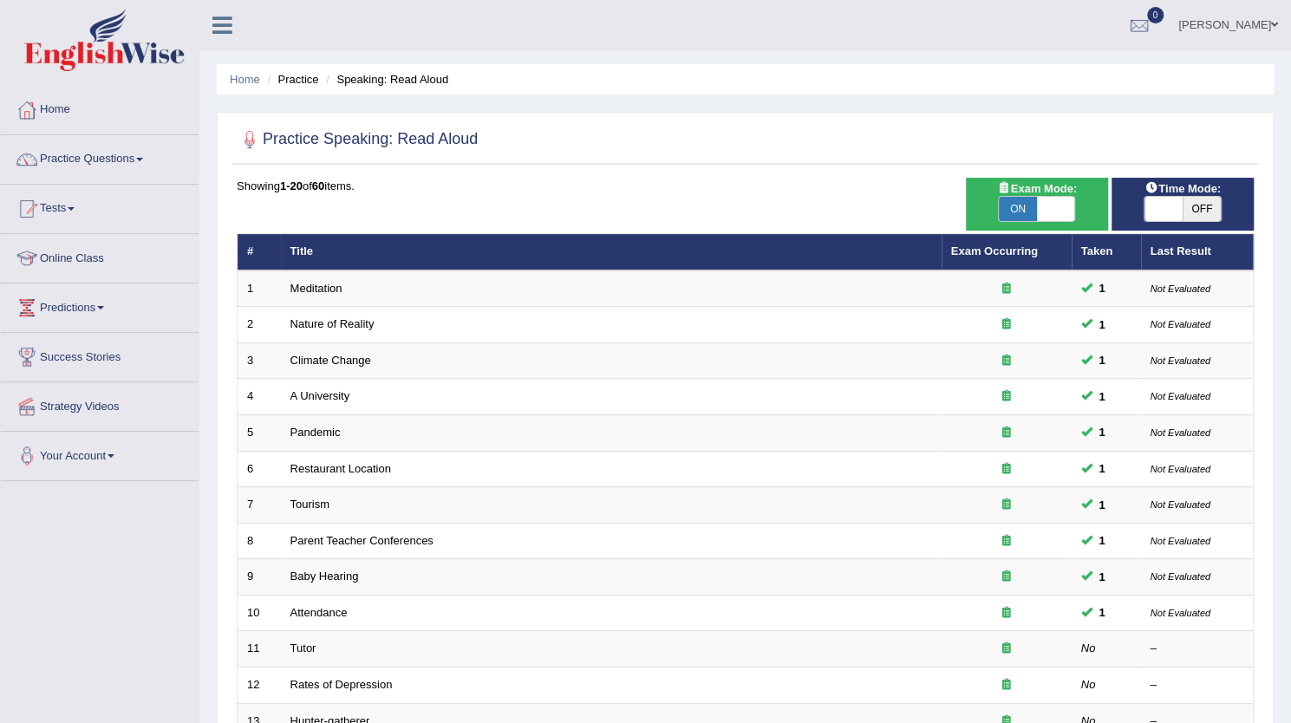
click at [1201, 211] on span "OFF" at bounding box center [1202, 209] width 38 height 24
checkbox input "true"
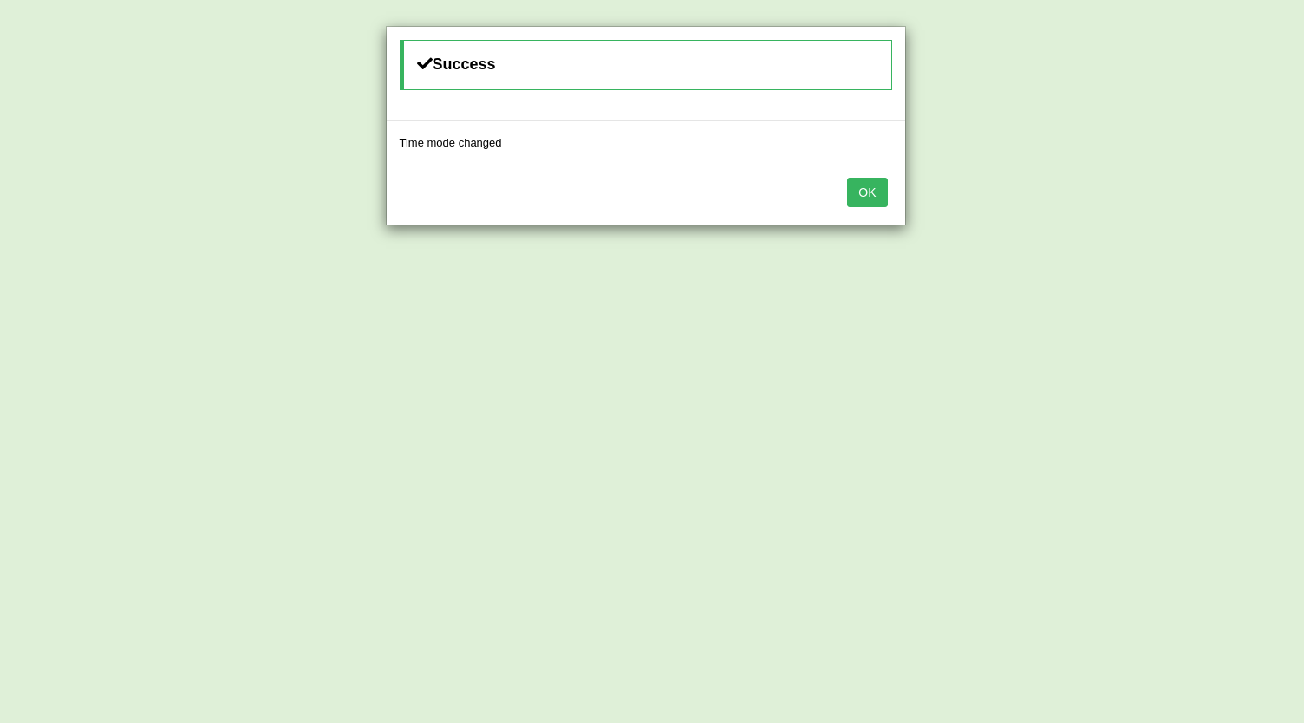
click at [879, 188] on button "OK" at bounding box center [867, 192] width 40 height 29
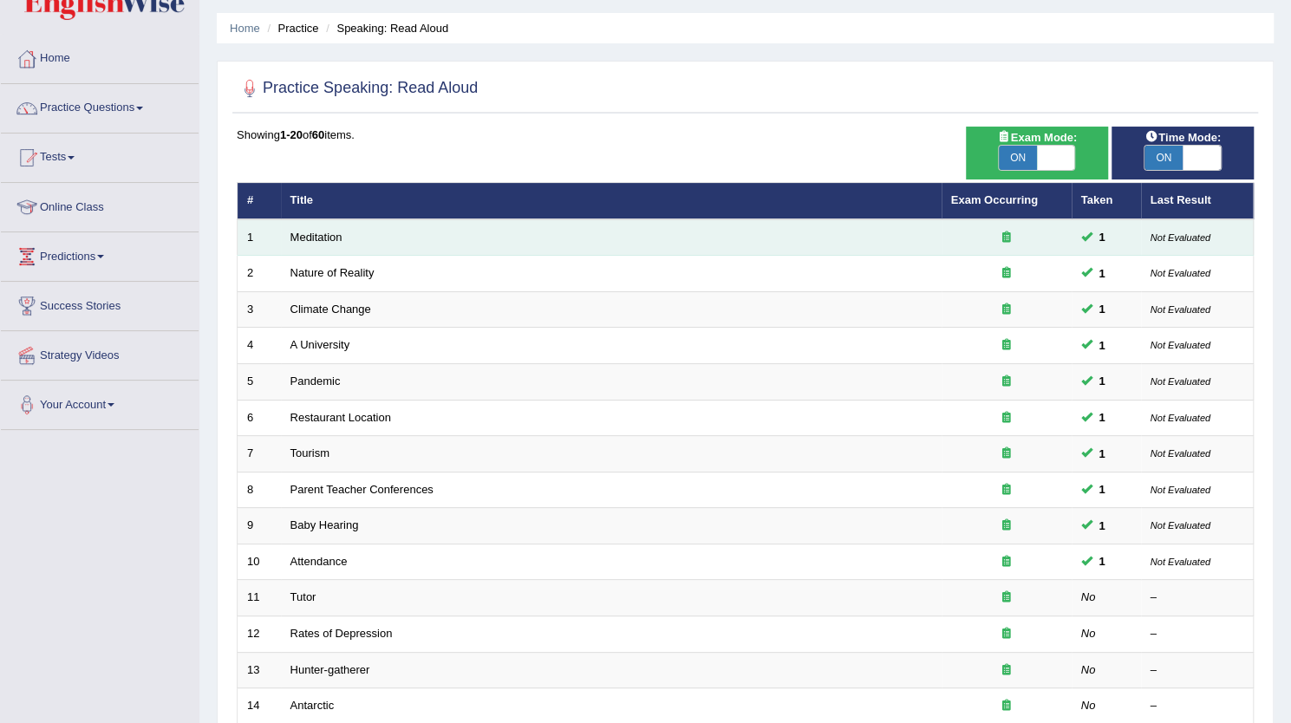
scroll to position [12, 0]
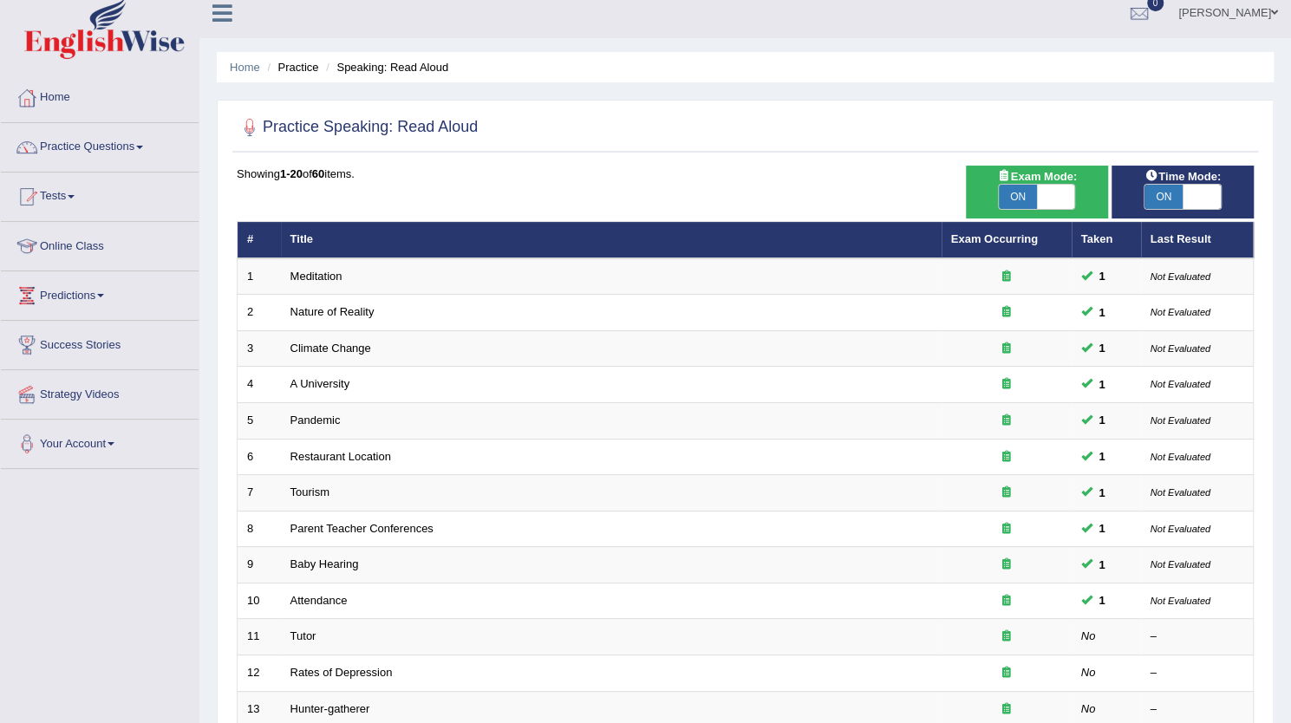
click at [712, 100] on div "Practice Speaking: Read Aloud Time Mode: ON OFF Exam Mode: ON OFF Showing 1-20 …" at bounding box center [745, 590] width 1057 height 980
click at [883, 127] on div at bounding box center [745, 128] width 1017 height 36
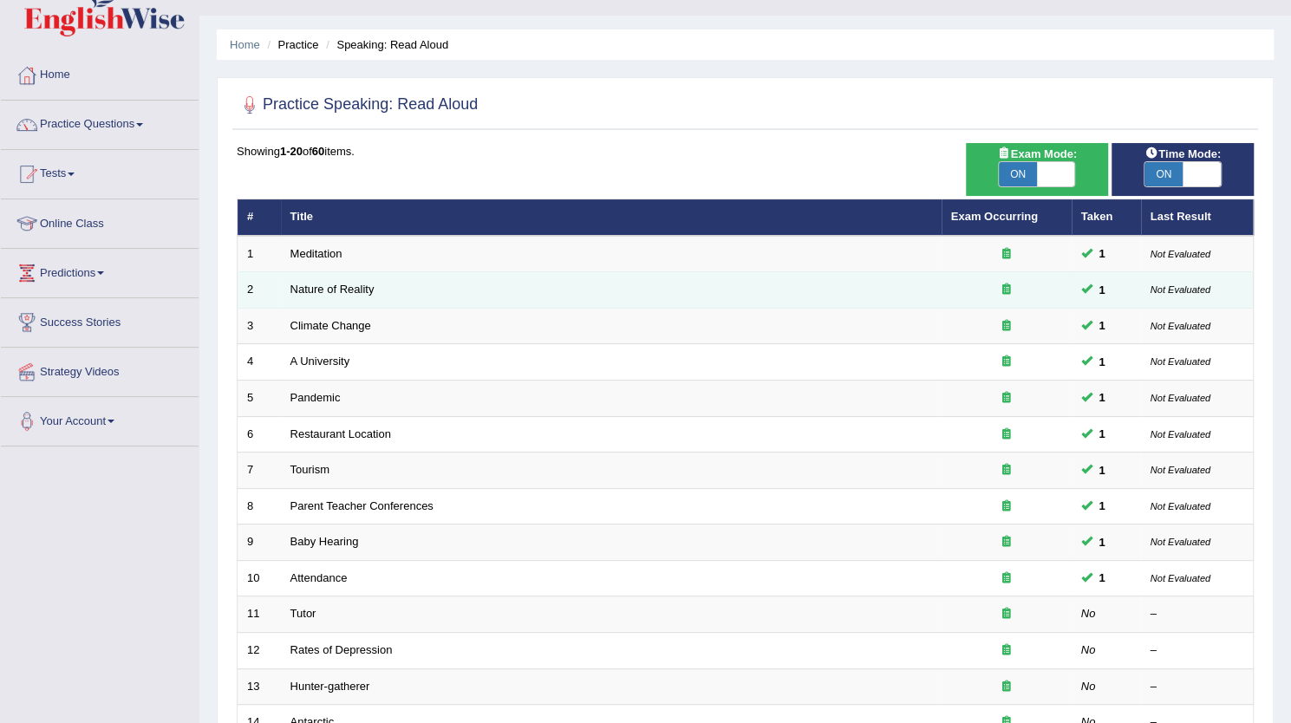
click at [482, 295] on td "Nature of Reality" at bounding box center [611, 290] width 661 height 36
click at [324, 284] on link "Nature of Reality" at bounding box center [332, 289] width 84 height 13
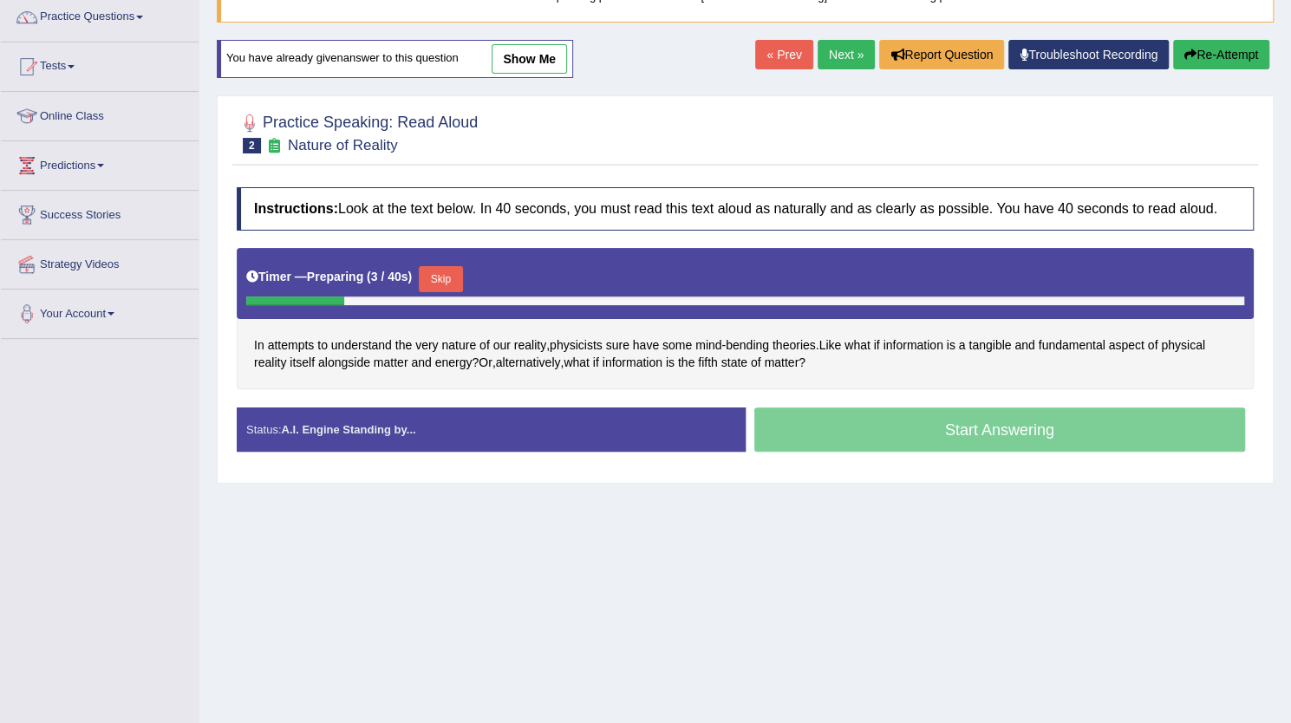
scroll to position [128, 0]
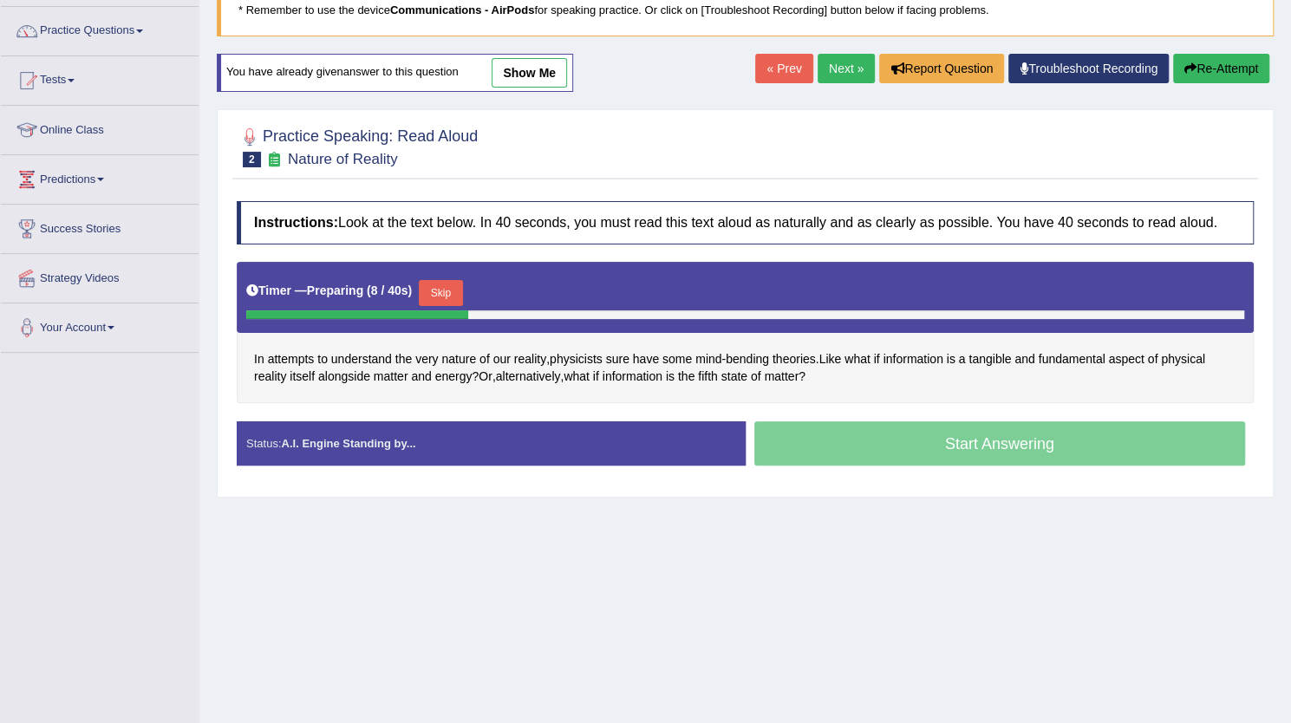
click at [515, 63] on link "show me" at bounding box center [529, 72] width 75 height 29
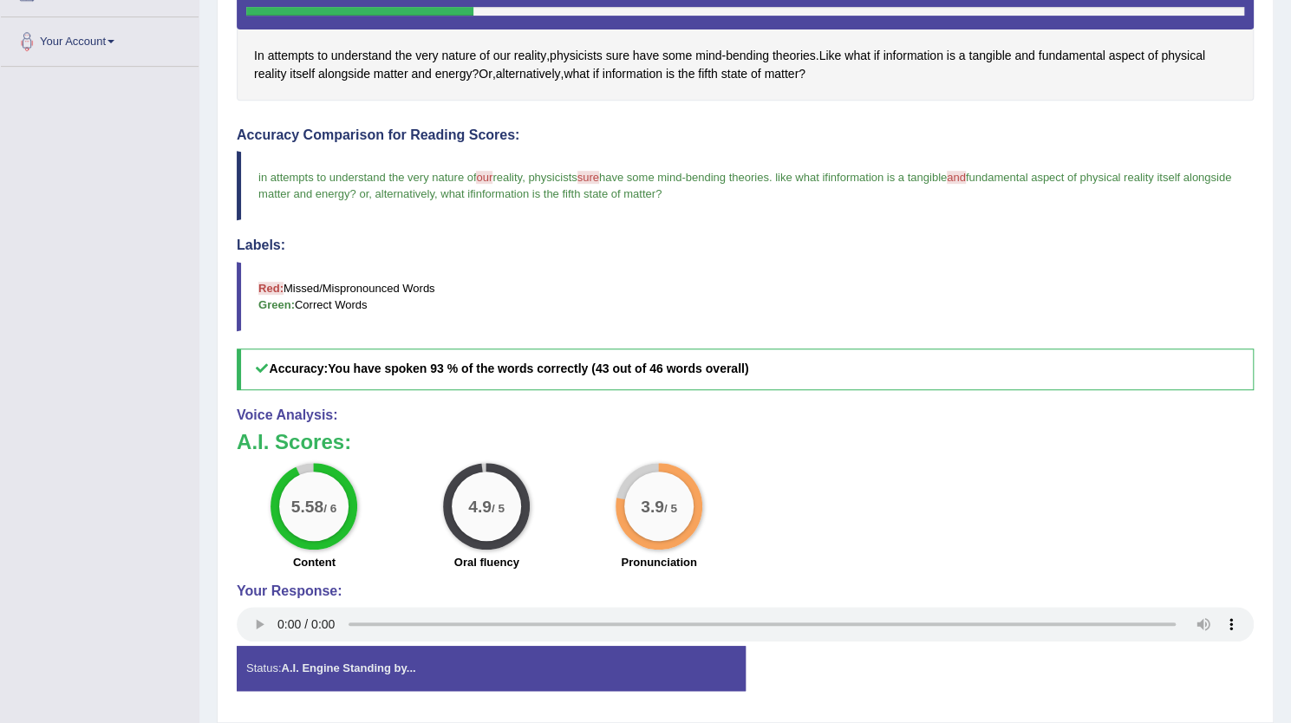
scroll to position [465, 0]
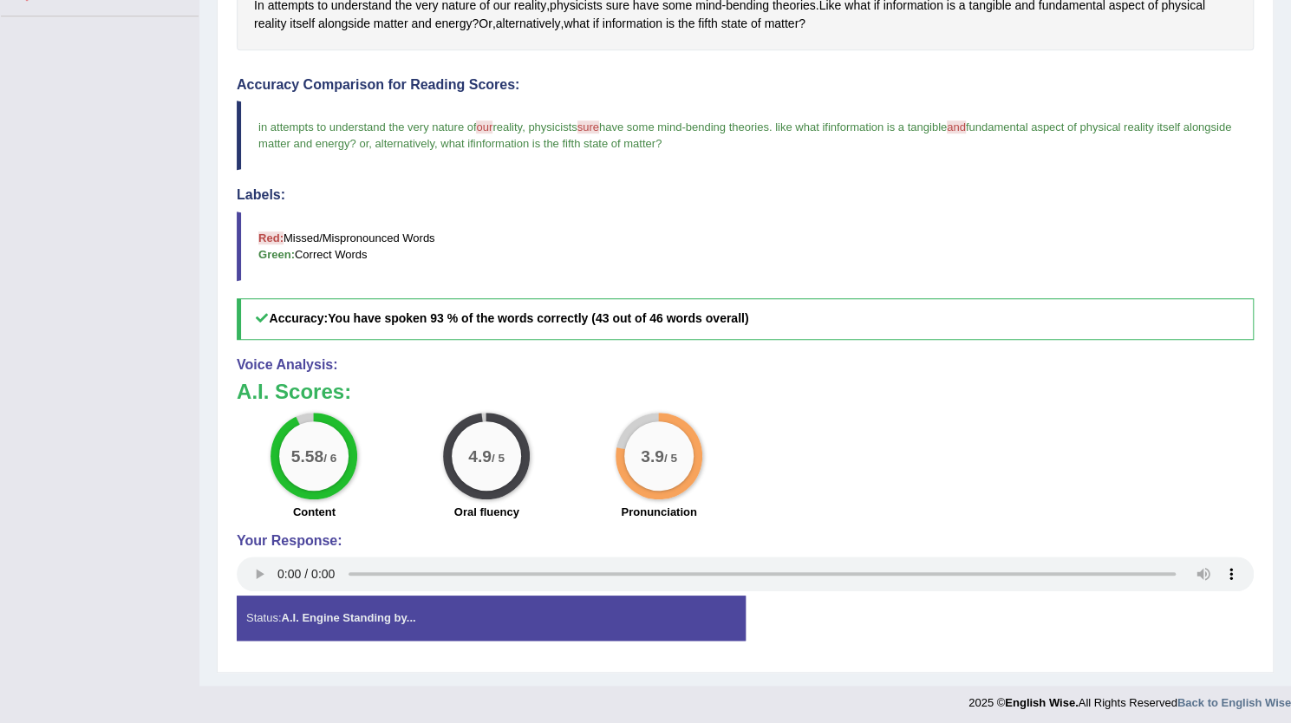
drag, startPoint x: 741, startPoint y: 486, endPoint x: 633, endPoint y: 426, distance: 123.5
click at [633, 426] on div "3.9 / 5 Pronunciation" at bounding box center [659, 469] width 173 height 112
drag, startPoint x: 633, startPoint y: 426, endPoint x: 680, endPoint y: 462, distance: 59.3
click at [680, 462] on div "3.9 / 5" at bounding box center [659, 456] width 87 height 87
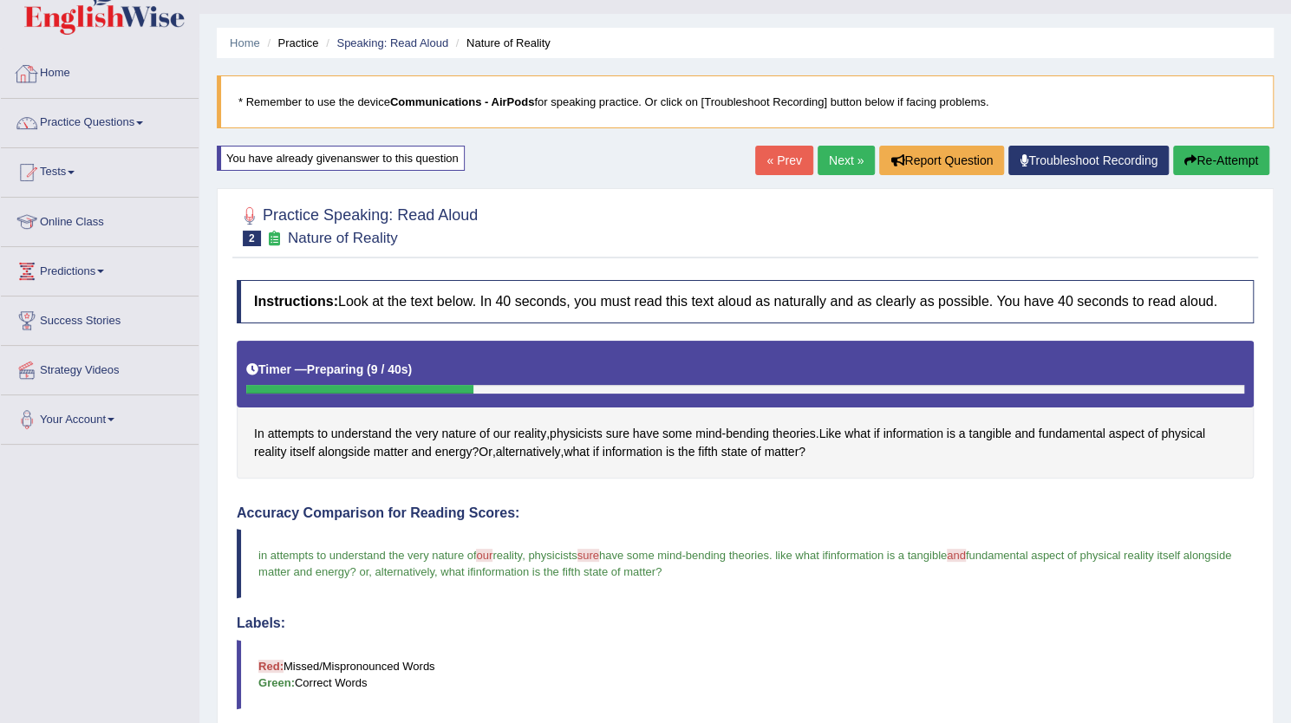
scroll to position [0, 0]
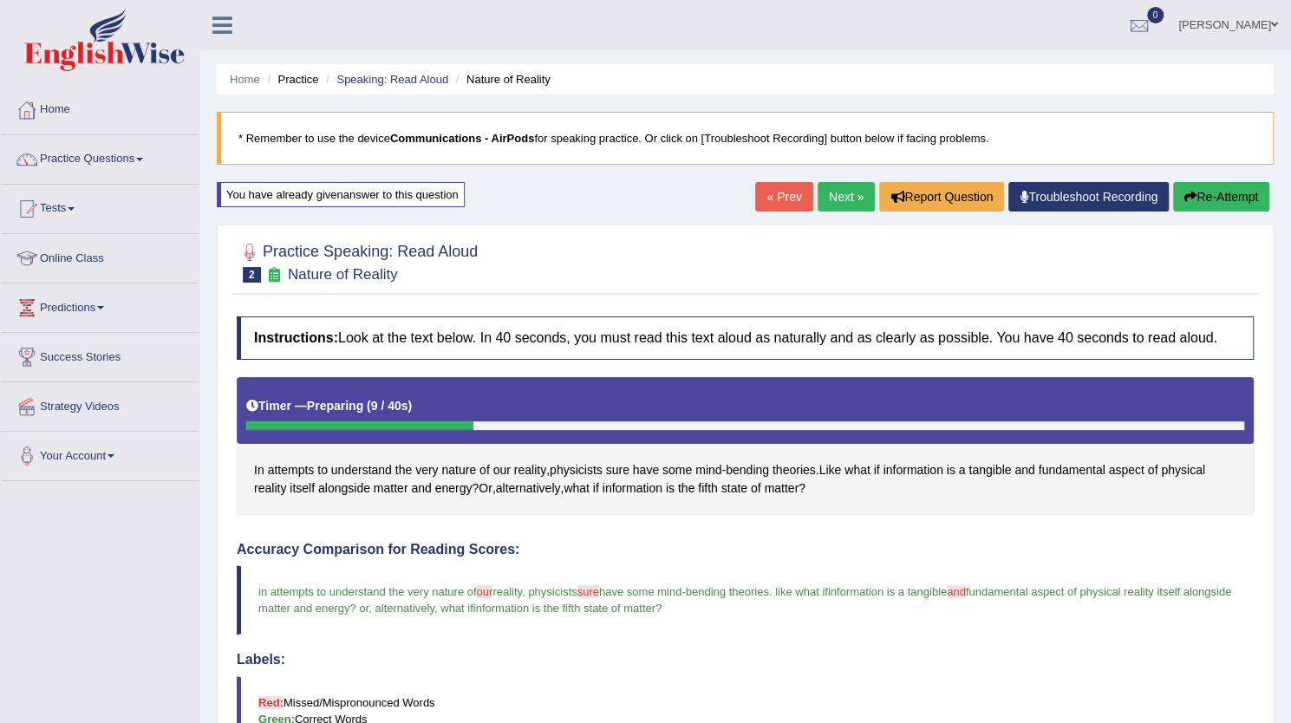
click at [58, 102] on link "Home" at bounding box center [100, 107] width 198 height 43
